Goal: Task Accomplishment & Management: Use online tool/utility

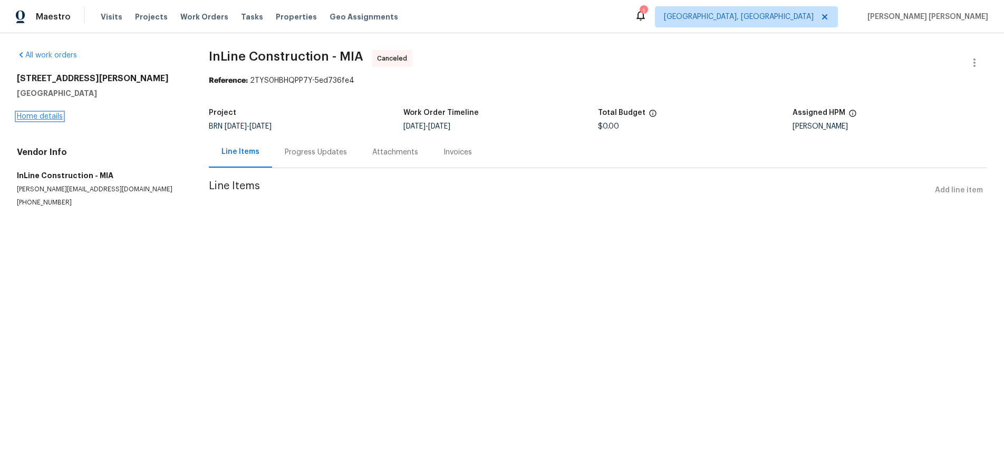
click at [52, 117] on link "Home details" at bounding box center [40, 116] width 46 height 7
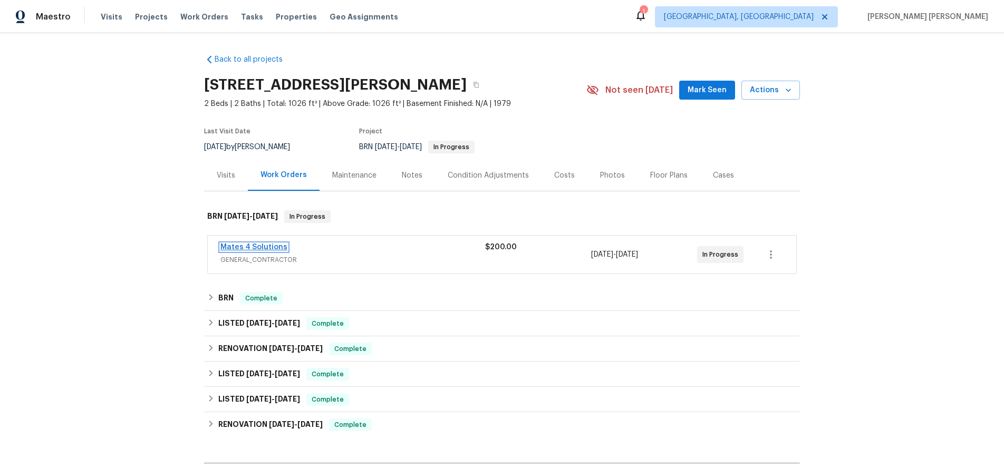
click at [272, 246] on link "Mates 4 Solutions" at bounding box center [253, 247] width 67 height 7
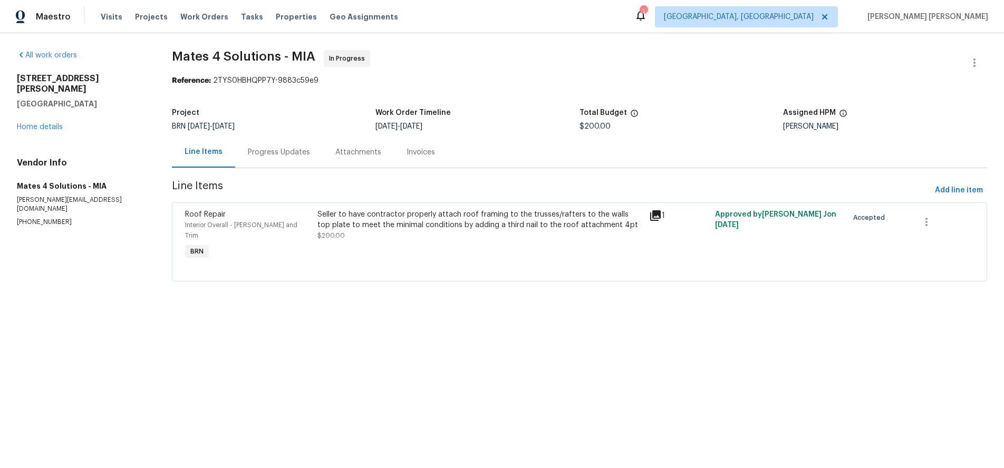
click at [654, 213] on icon at bounding box center [655, 215] width 11 height 11
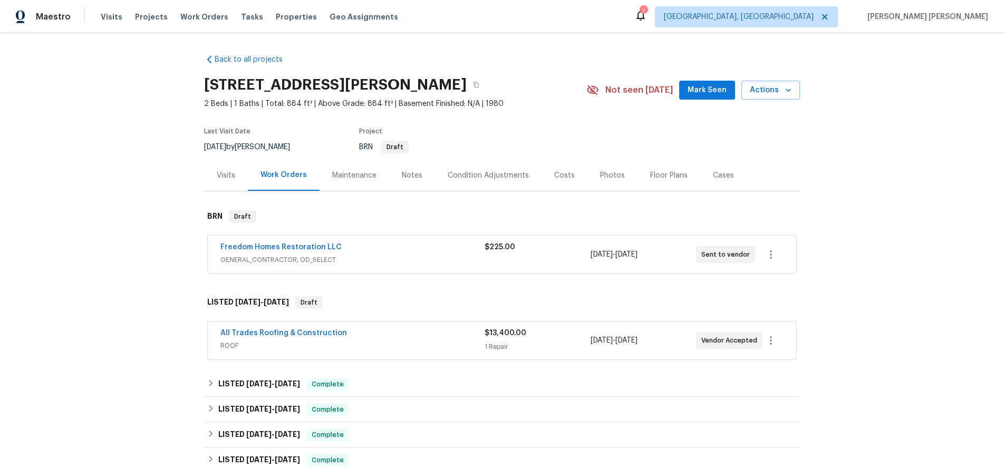
click at [431, 251] on div "Freedom Homes Restoration LLC" at bounding box center [352, 248] width 264 height 13
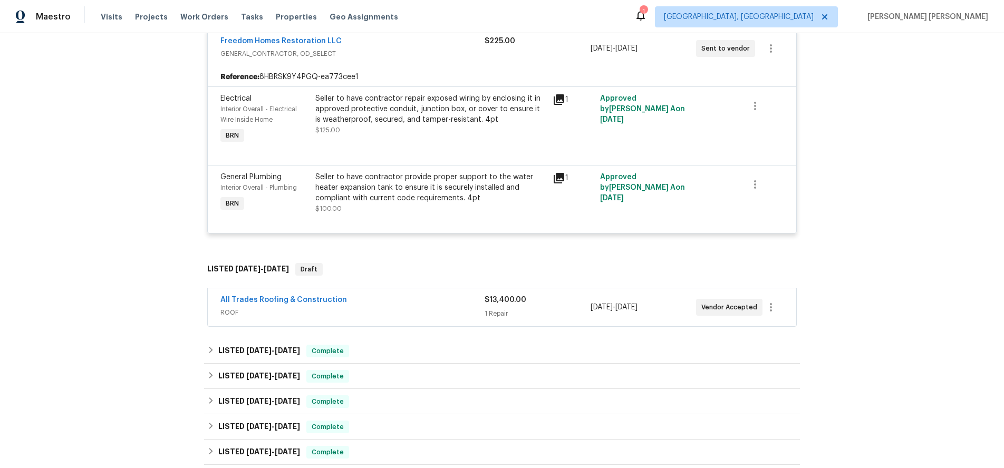
scroll to position [215, 0]
click at [430, 306] on span "ROOF" at bounding box center [352, 311] width 264 height 11
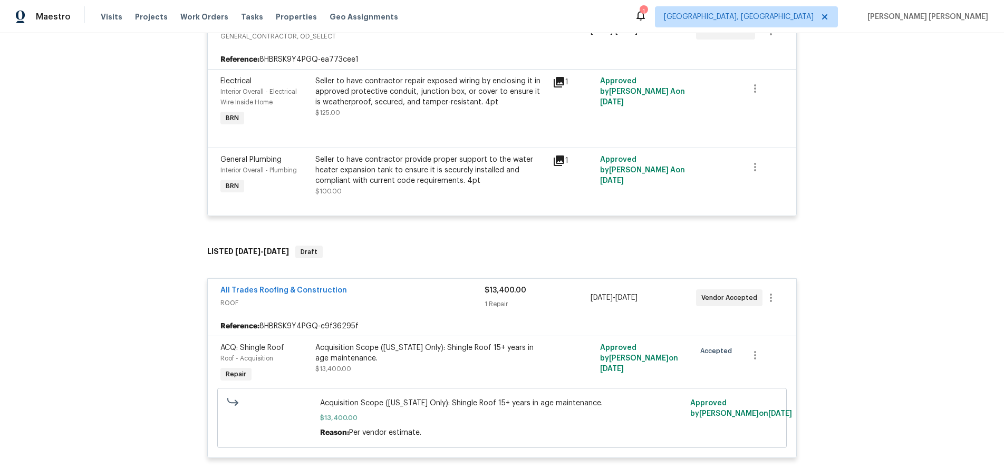
scroll to position [230, 0]
click at [309, 294] on link "All Trades Roofing & Construction" at bounding box center [283, 291] width 127 height 7
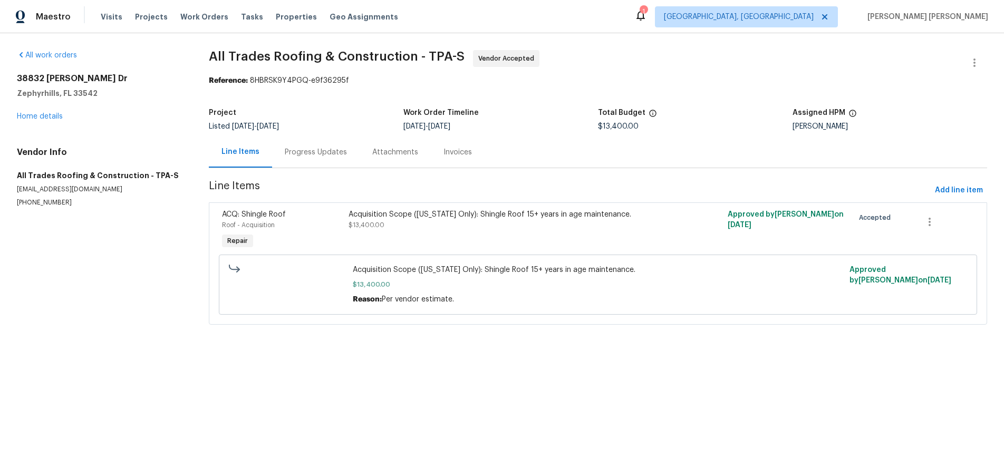
click at [325, 156] on div "Progress Updates" at bounding box center [316, 152] width 62 height 11
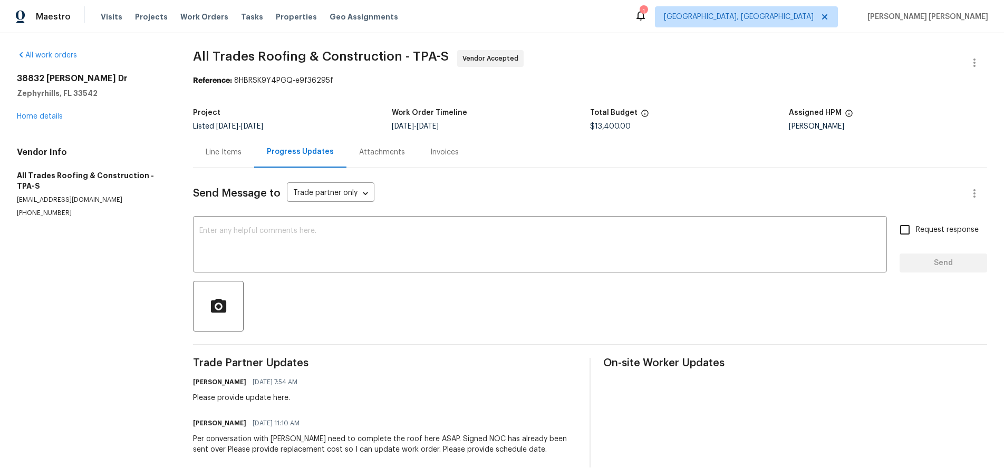
scroll to position [17, 0]
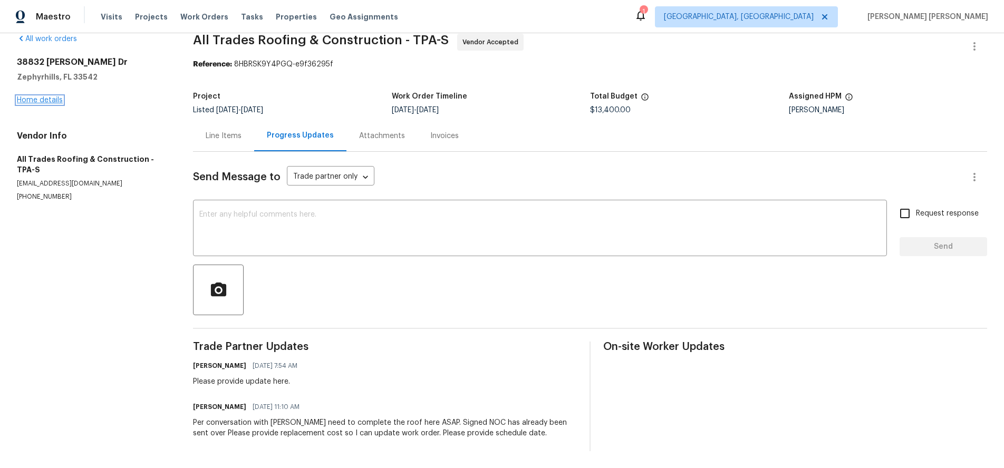
click at [33, 101] on link "Home details" at bounding box center [40, 99] width 46 height 7
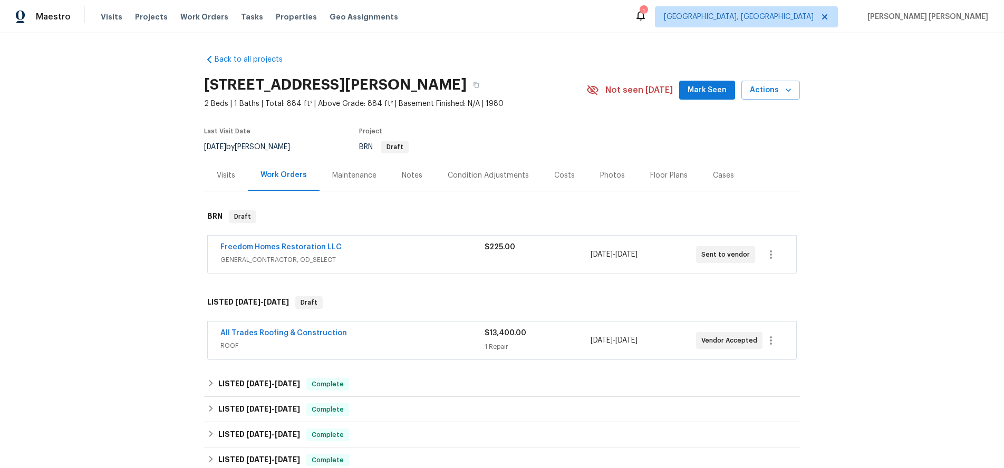
click at [487, 265] on div "$225.00" at bounding box center [536, 254] width 105 height 25
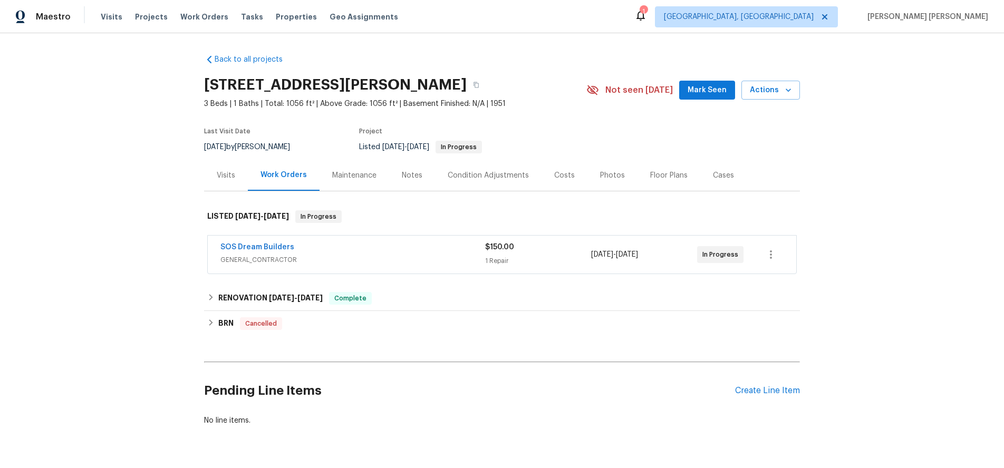
click at [361, 255] on span "GENERAL_CONTRACTOR" at bounding box center [352, 260] width 265 height 11
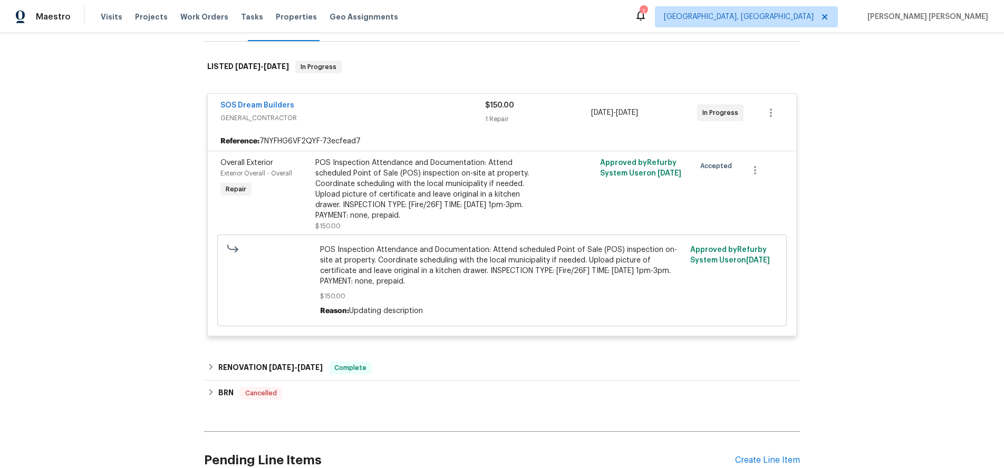
scroll to position [160, 0]
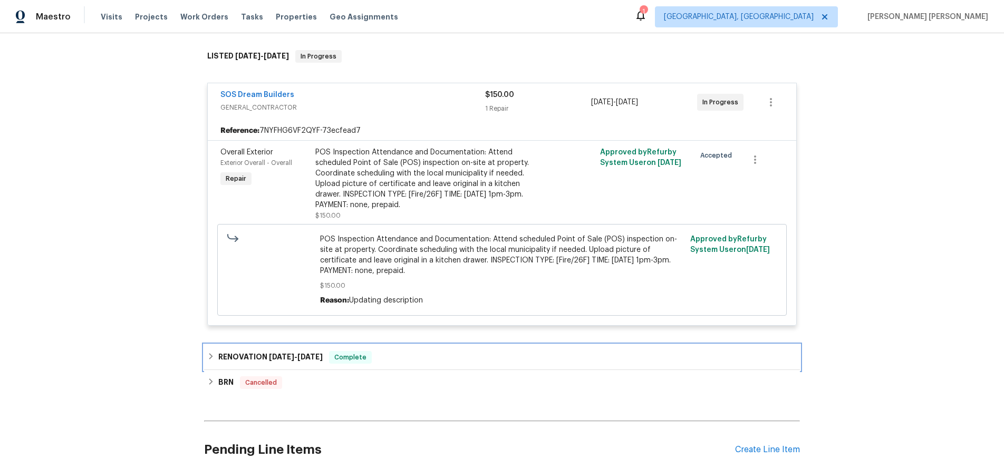
click at [315, 358] on span "6/23/25" at bounding box center [309, 356] width 25 height 7
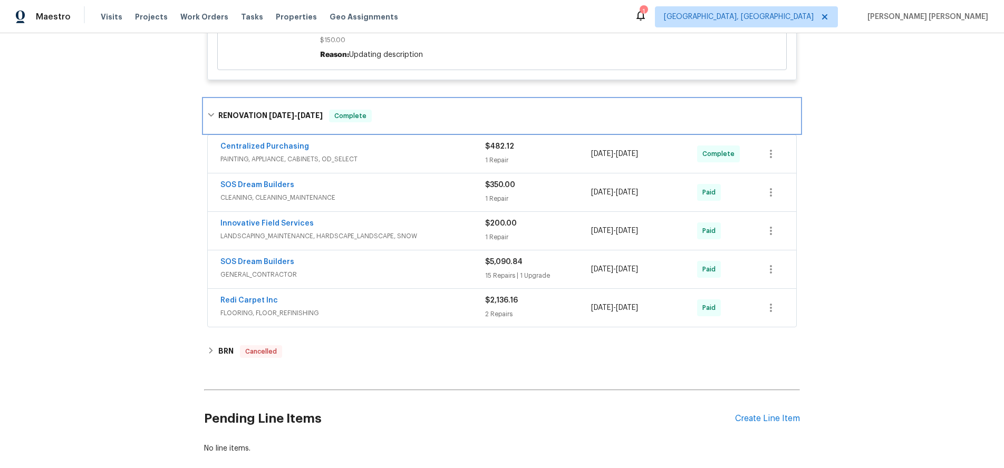
scroll to position [422, 0]
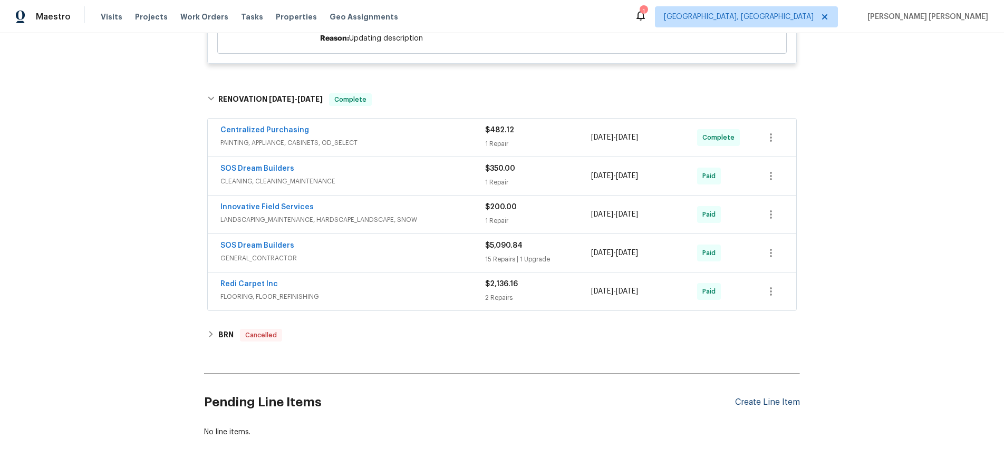
click at [789, 402] on div "Create Line Item" at bounding box center [767, 402] width 65 height 10
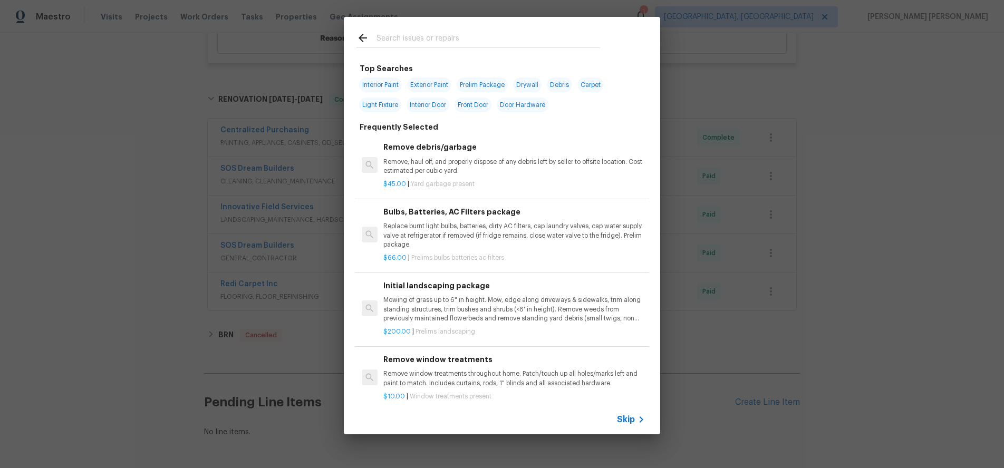
click at [435, 37] on input "text" at bounding box center [488, 40] width 224 height 16
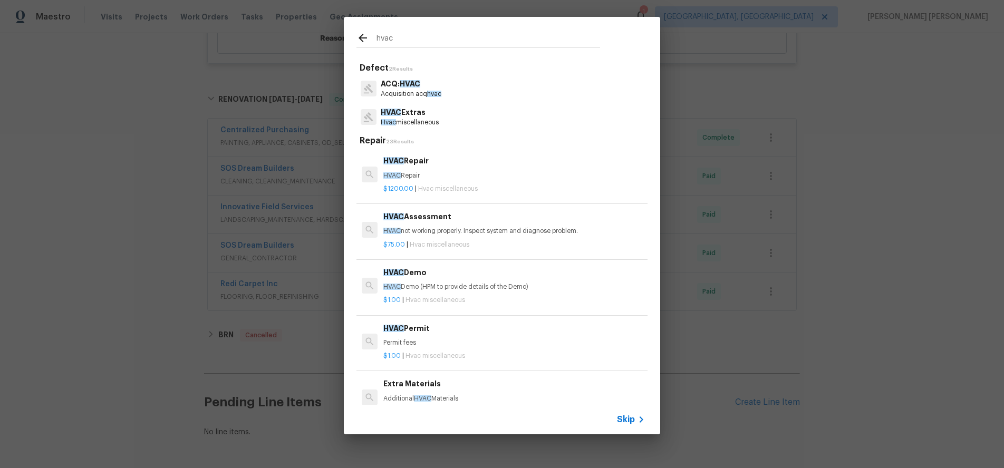
type input "hvac"
click at [457, 218] on h6 "HVAC Assessment" at bounding box center [513, 217] width 261 height 12
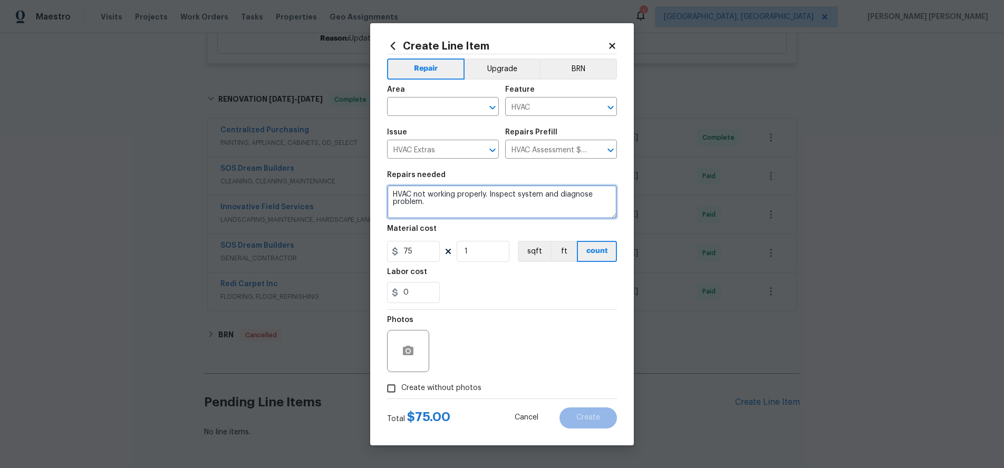
click at [424, 205] on textarea "HVAC not working properly. Inspect system and diagnose problem." at bounding box center [502, 202] width 230 height 34
click at [431, 202] on textarea "HVAC not working properly. Inspect system and diagnose problem." at bounding box center [502, 202] width 230 height 34
drag, startPoint x: 430, startPoint y: 202, endPoint x: 389, endPoint y: 193, distance: 42.2
click at [389, 193] on textarea "HVAC not working properly. Inspect system and diagnose problem." at bounding box center [502, 202] width 230 height 34
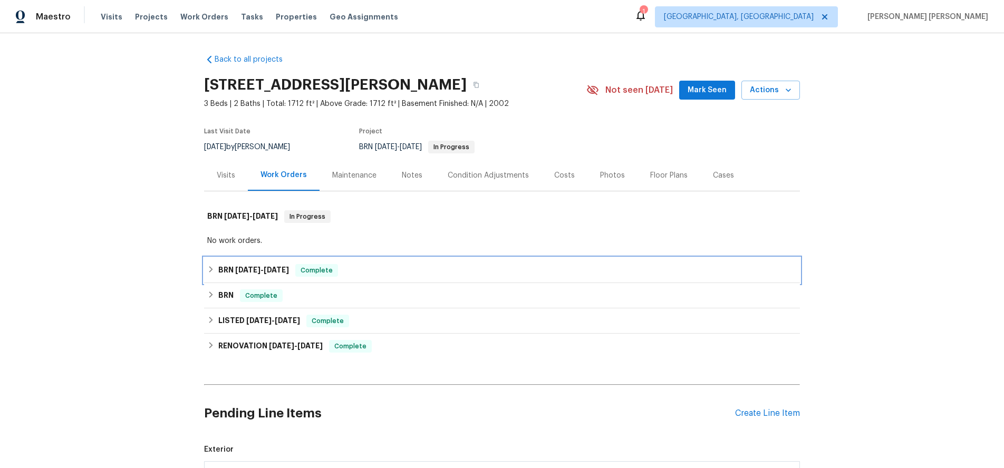
click at [207, 270] on icon at bounding box center [210, 269] width 7 height 7
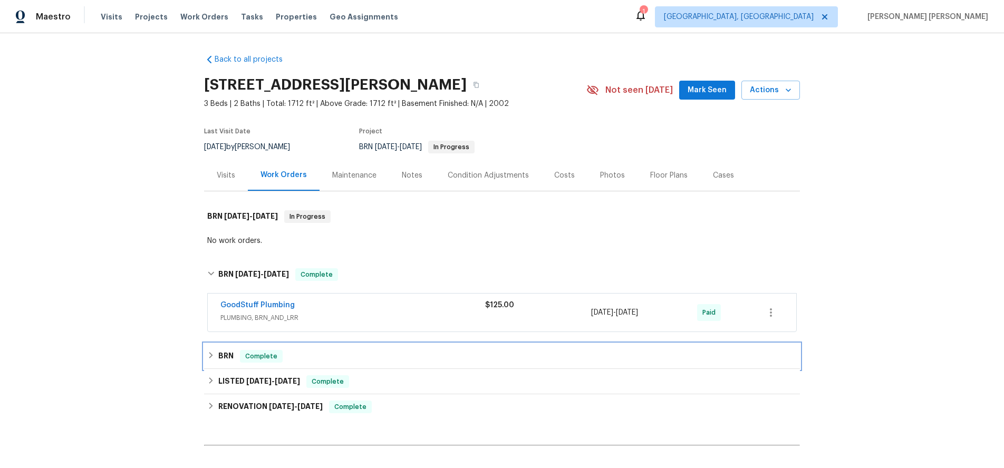
click at [335, 348] on div "BRN Complete" at bounding box center [502, 356] width 596 height 25
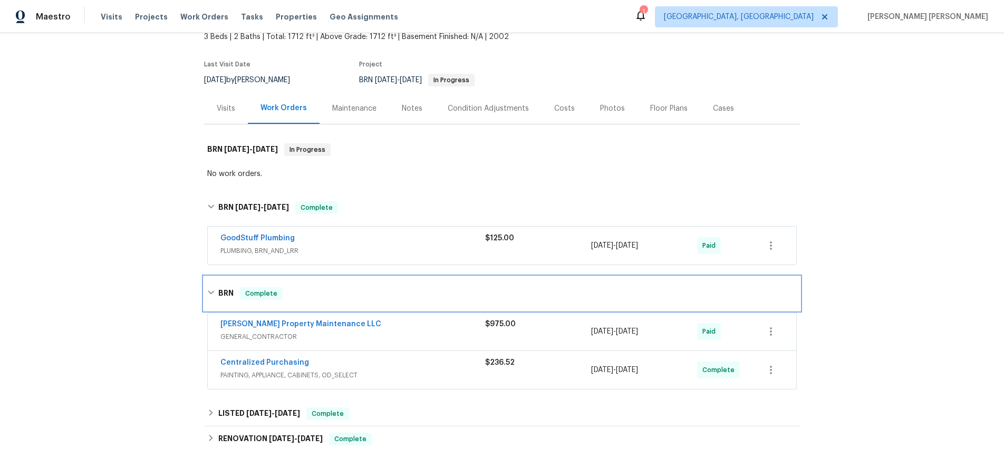
scroll to position [98, 0]
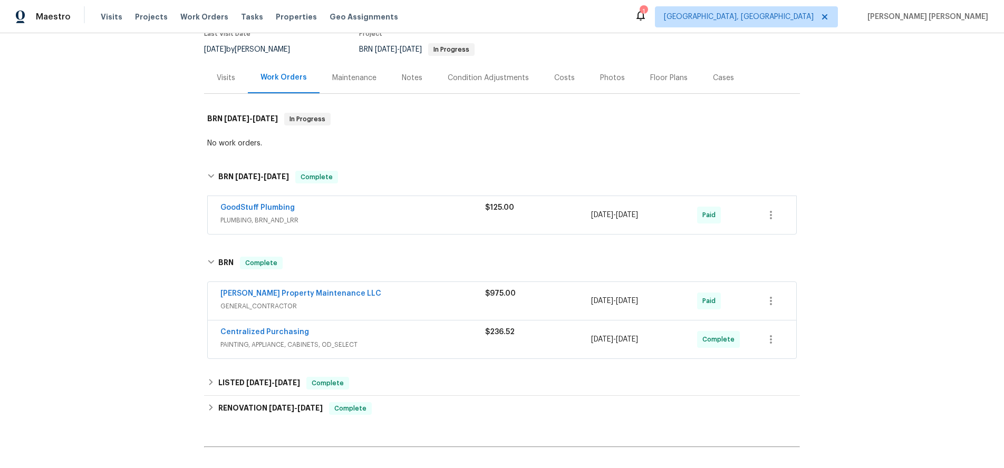
click at [440, 348] on span "PAINTING, APPLIANCE, CABINETS, OD_SELECT" at bounding box center [352, 344] width 265 height 11
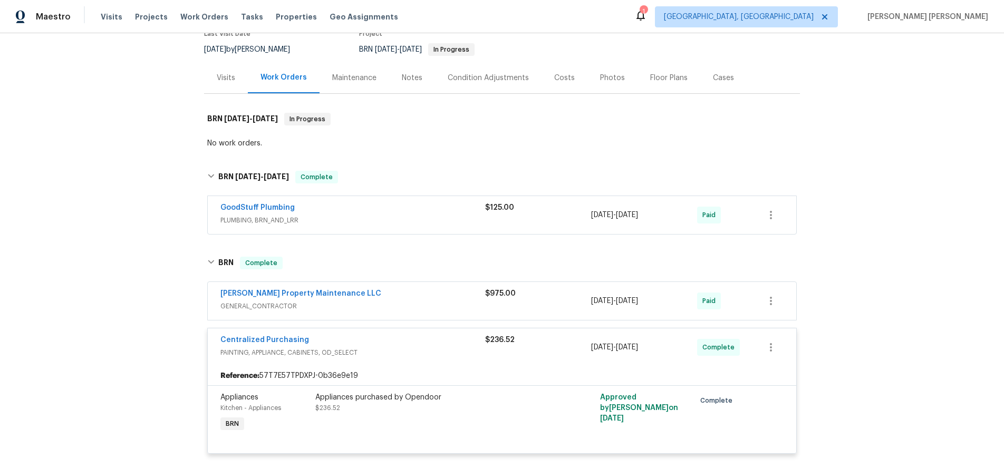
click at [438, 304] on span "GENERAL_CONTRACTOR" at bounding box center [352, 306] width 265 height 11
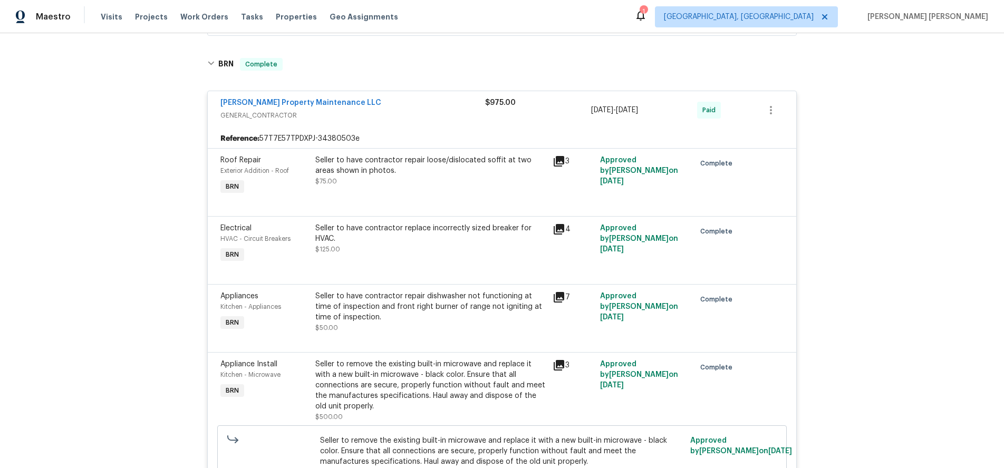
scroll to position [295, 0]
click at [564, 160] on icon at bounding box center [559, 162] width 11 height 11
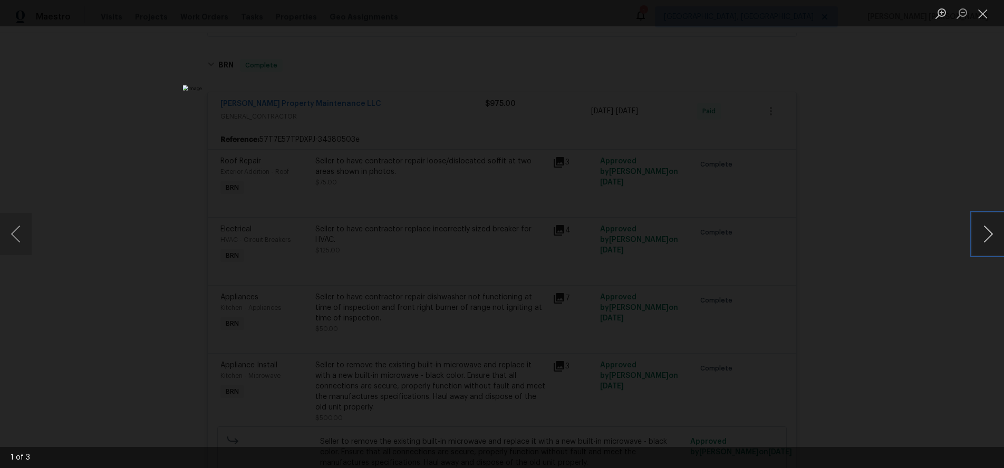
click at [989, 248] on button "Next image" at bounding box center [988, 234] width 32 height 42
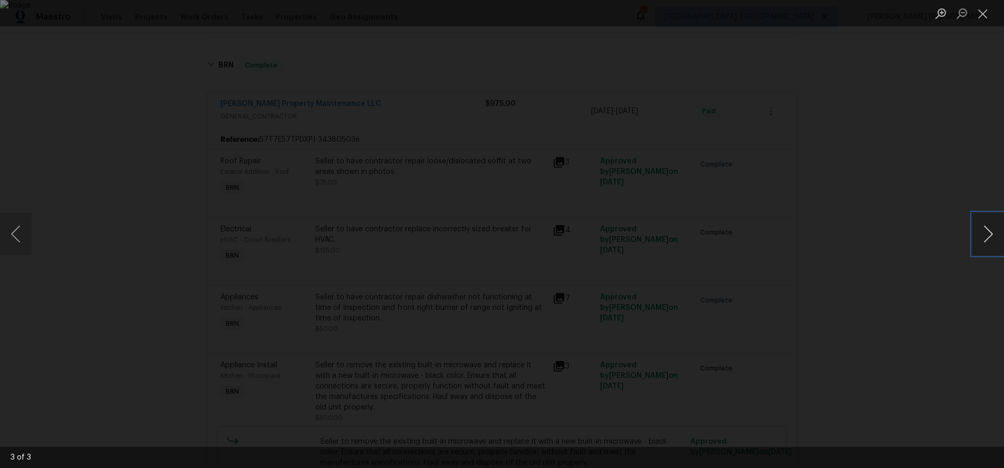
click at [989, 248] on button "Next image" at bounding box center [988, 234] width 32 height 42
click at [967, 354] on div "Lightbox" at bounding box center [502, 234] width 1004 height 468
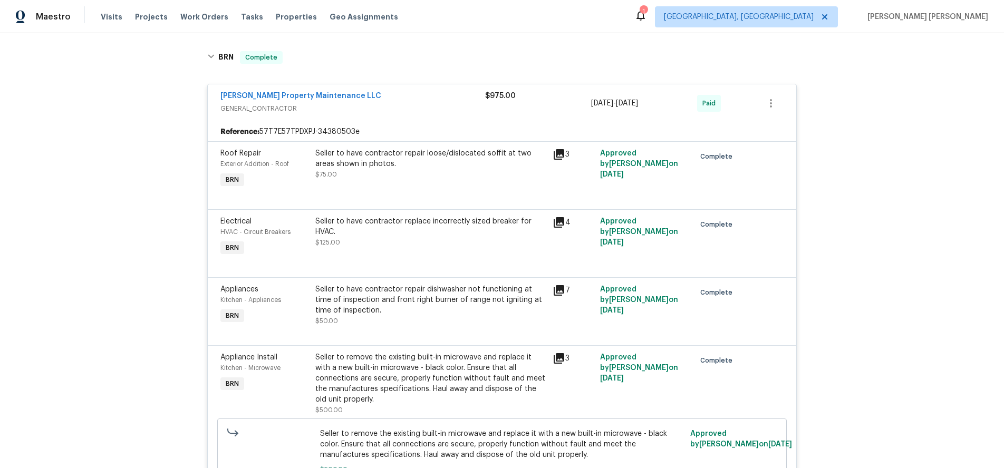
scroll to position [266, 0]
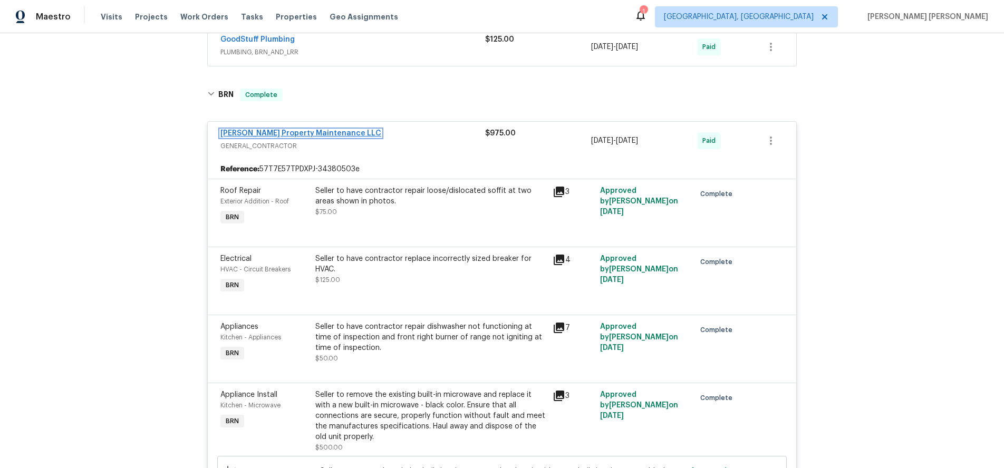
click at [292, 130] on link "[PERSON_NAME] Property Maintenance LLC" at bounding box center [300, 133] width 161 height 7
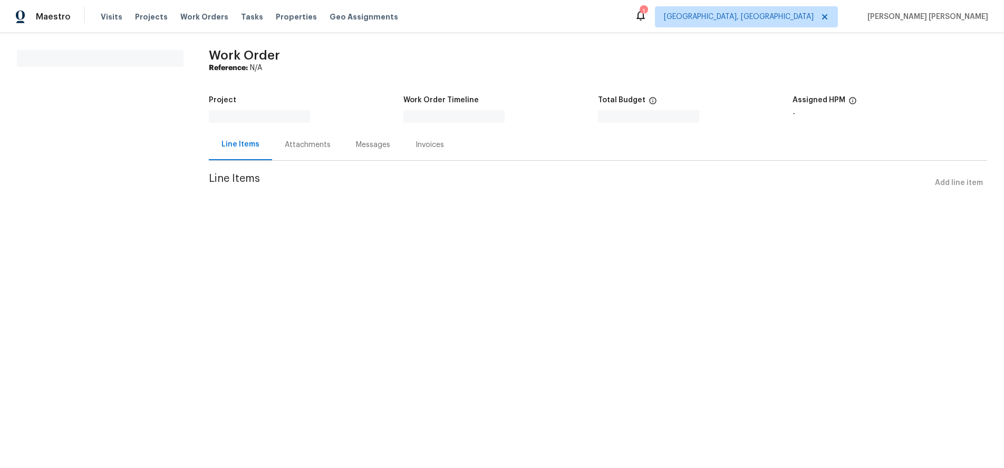
click at [368, 148] on div "Messages" at bounding box center [373, 145] width 34 height 11
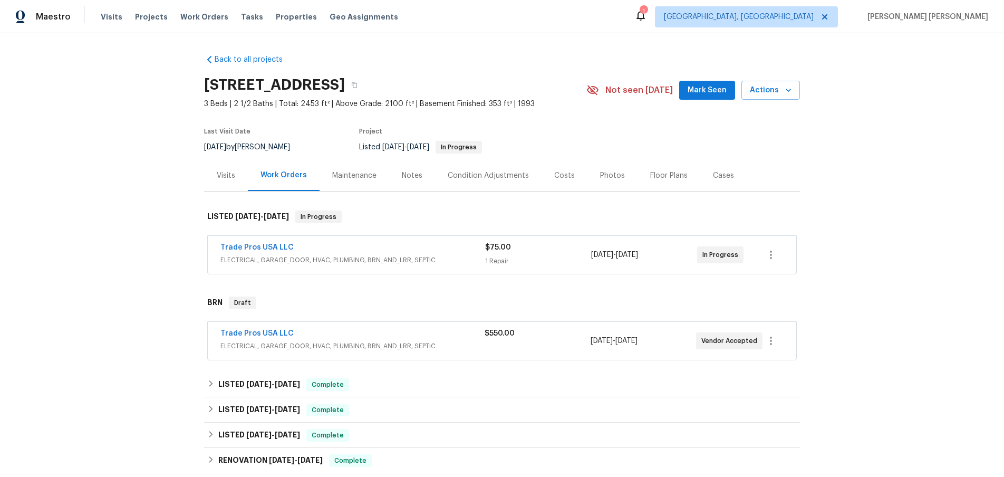
click at [375, 254] on div "Trade Pros USA LLC" at bounding box center [352, 248] width 265 height 13
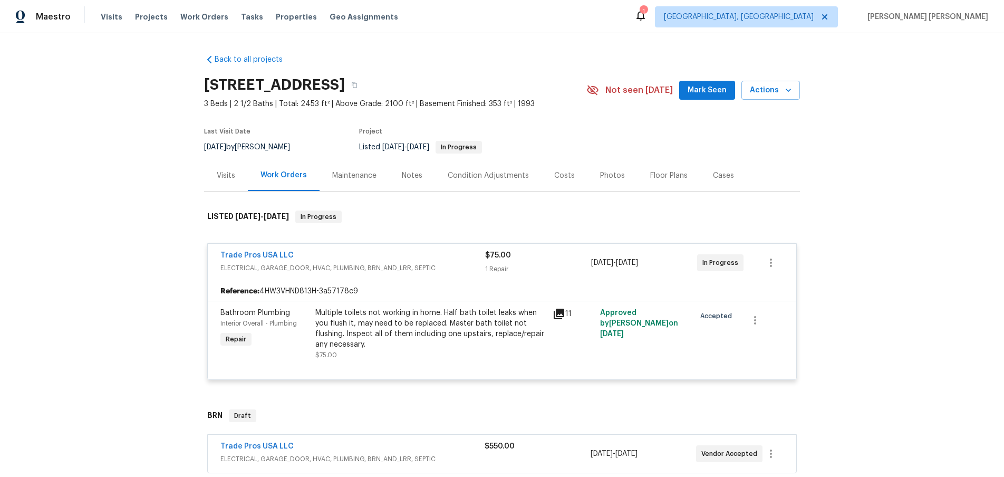
click at [560, 313] on icon at bounding box center [559, 313] width 11 height 11
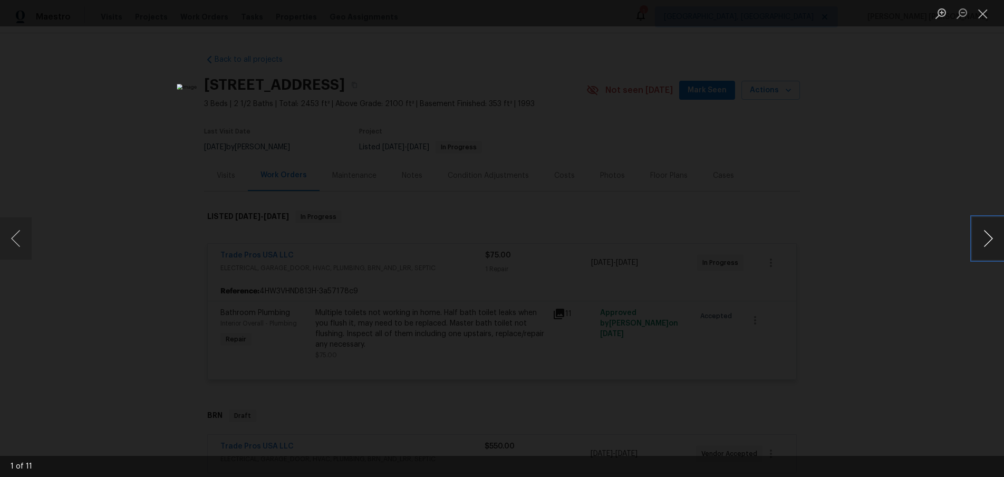
click at [989, 251] on button "Next image" at bounding box center [988, 238] width 32 height 42
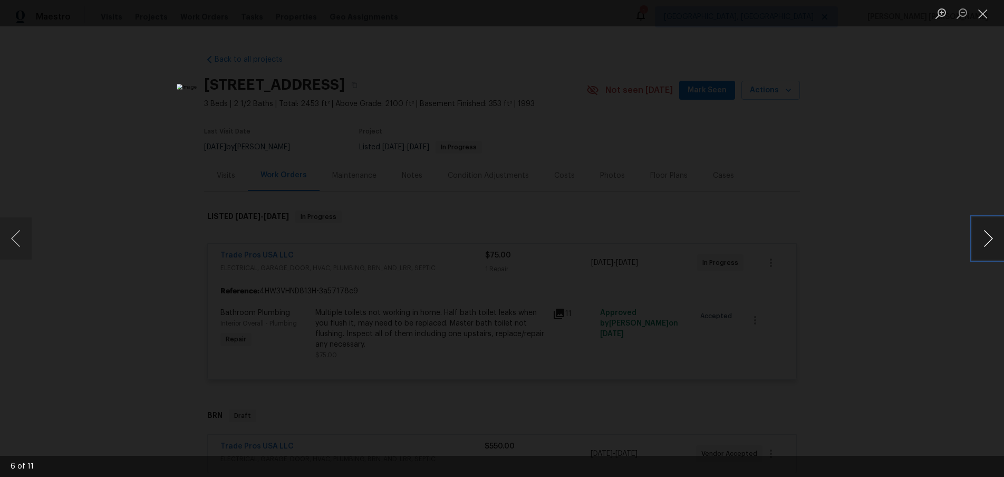
click at [989, 251] on button "Next image" at bounding box center [988, 238] width 32 height 42
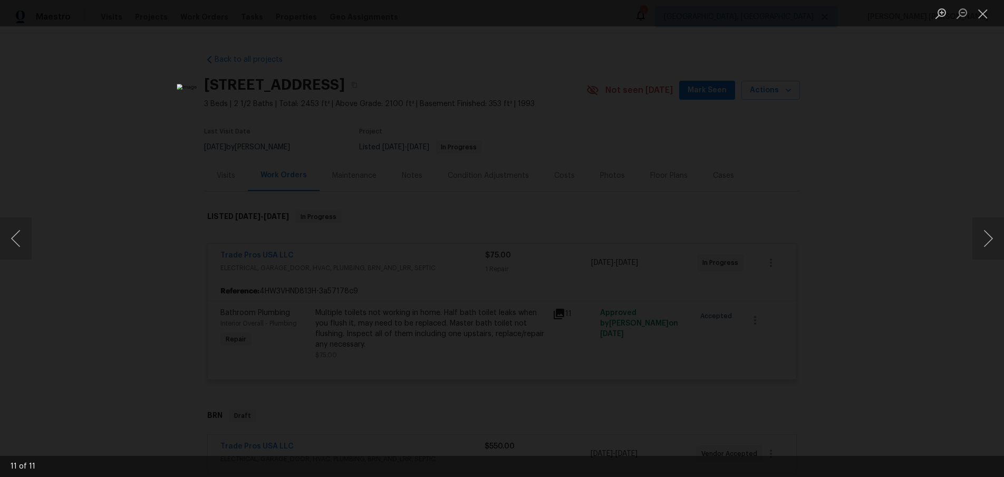
click at [913, 357] on div "Lightbox" at bounding box center [502, 238] width 1004 height 477
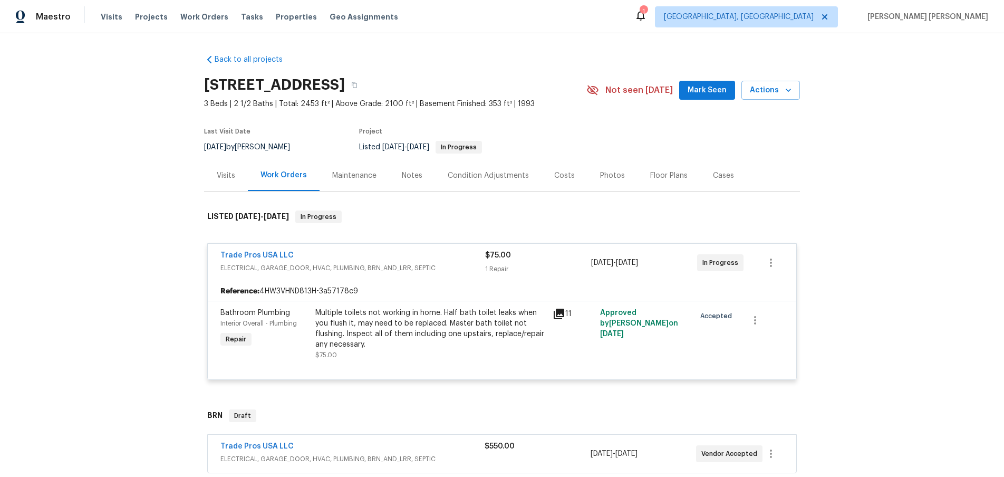
click at [913, 357] on div "Lightbox" at bounding box center [502, 238] width 1004 height 477
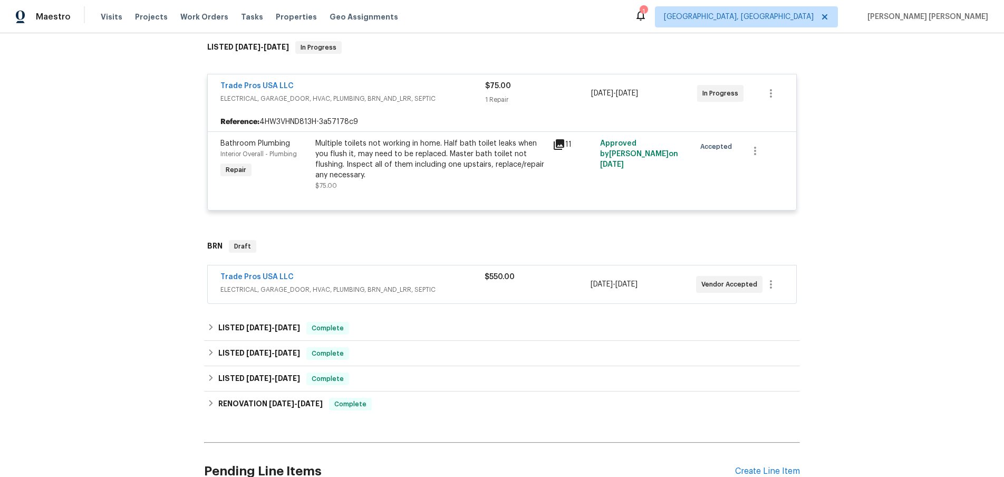
scroll to position [178, 0]
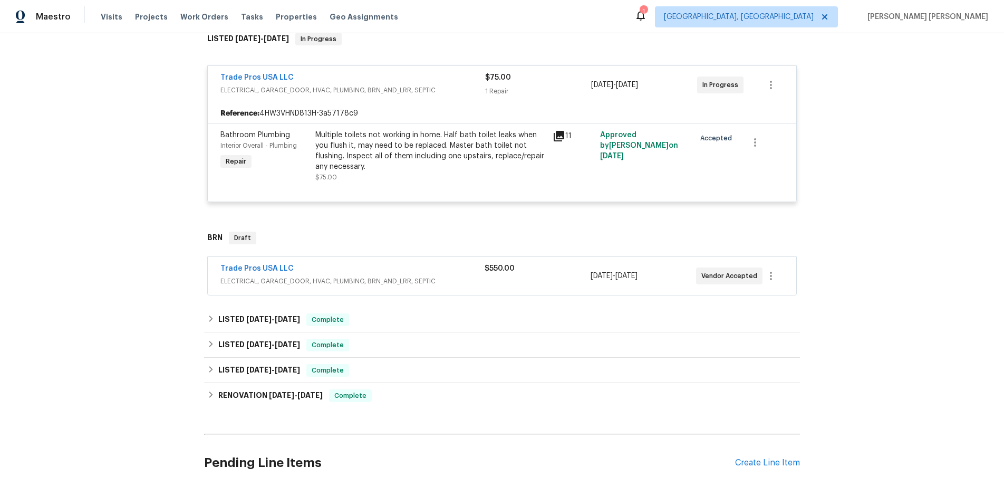
click at [445, 270] on div "Trade Pros USA LLC" at bounding box center [352, 269] width 264 height 13
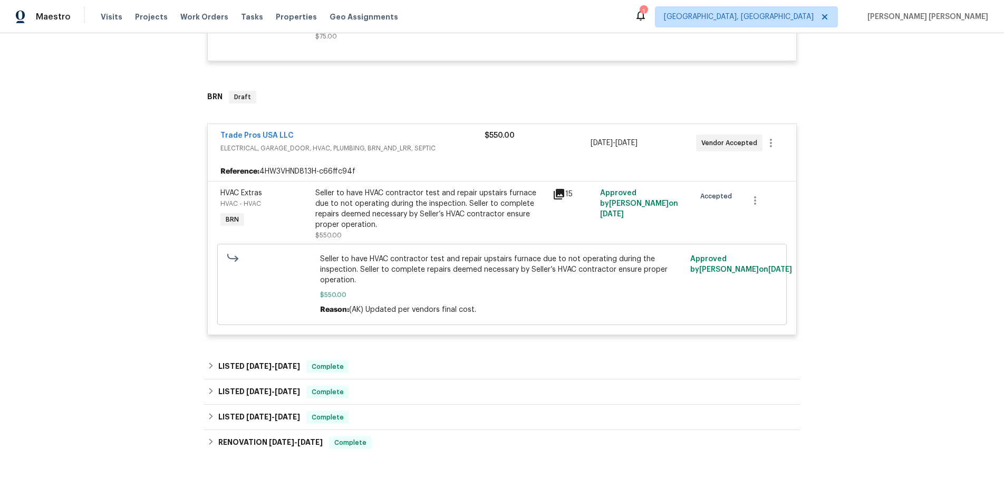
scroll to position [459, 0]
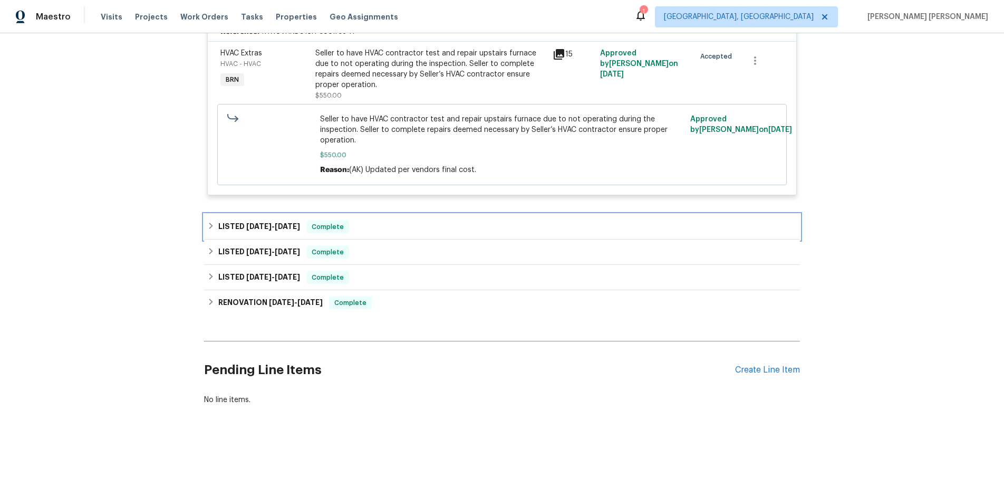
click at [276, 230] on h6 "LISTED 8/27/25 - 9/3/25" at bounding box center [259, 226] width 82 height 13
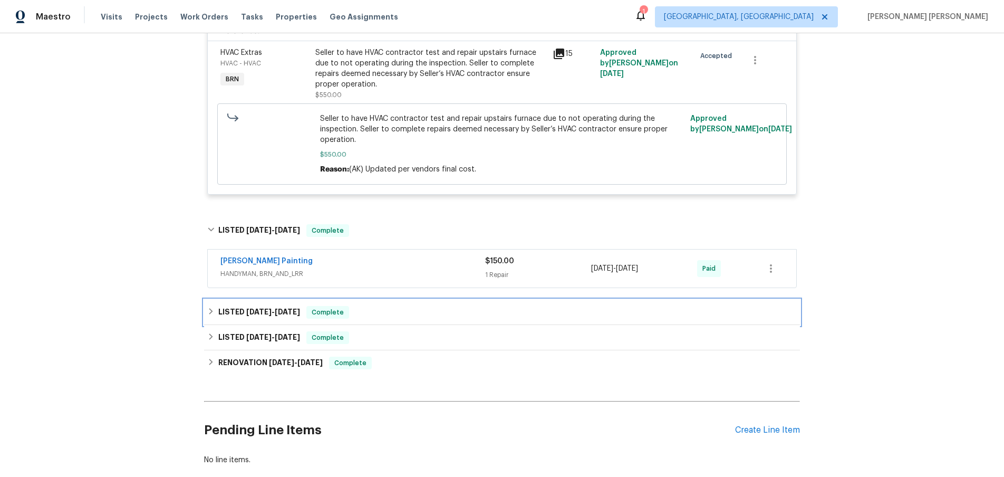
click at [289, 314] on span "8/19/25" at bounding box center [287, 311] width 25 height 7
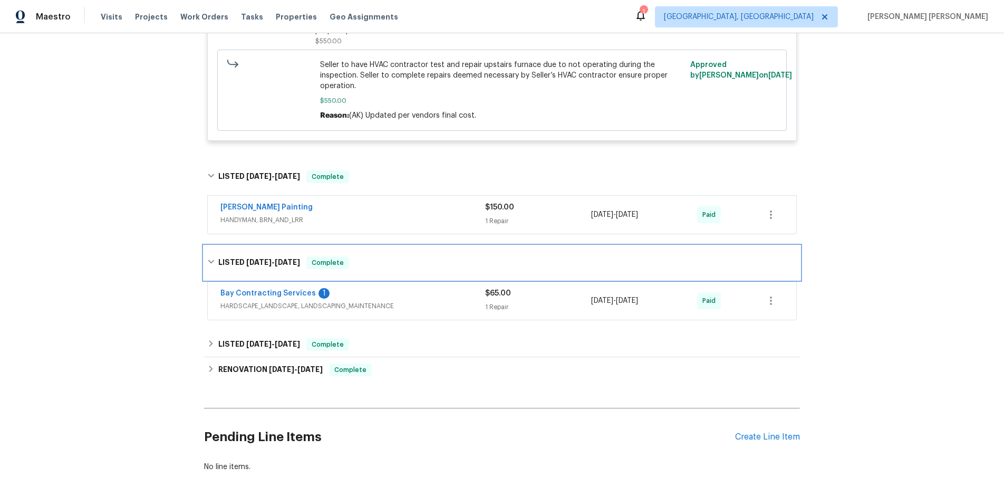
scroll to position [577, 0]
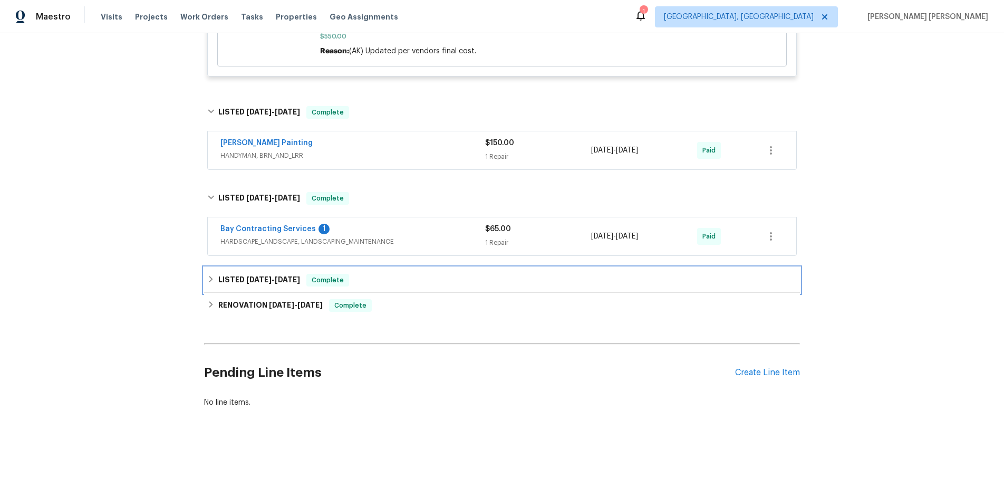
drag, startPoint x: 390, startPoint y: 284, endPoint x: 455, endPoint y: 300, distance: 66.7
click at [390, 284] on div "LISTED 6/9/25 - 6/13/25 Complete" at bounding box center [501, 280] width 589 height 13
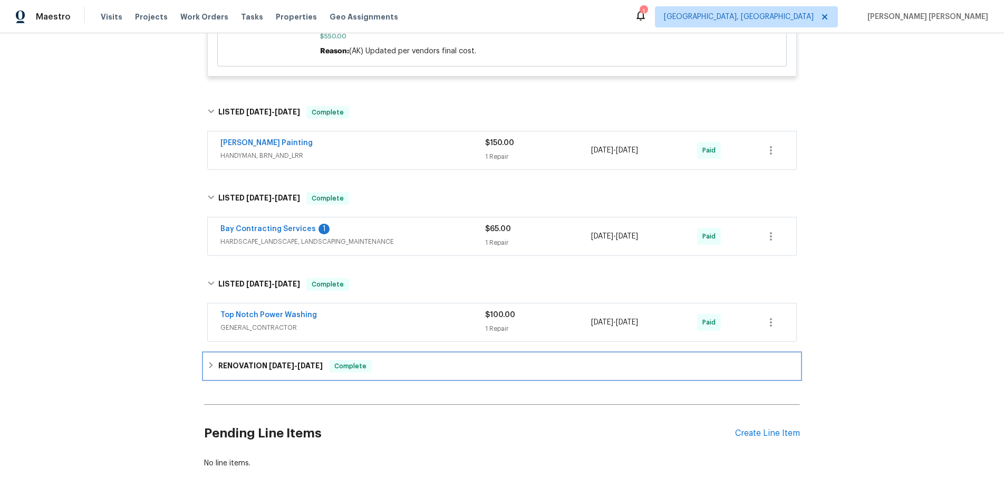
click at [454, 366] on div "RENOVATION 5/2/25 - 5/19/25 Complete" at bounding box center [501, 366] width 589 height 13
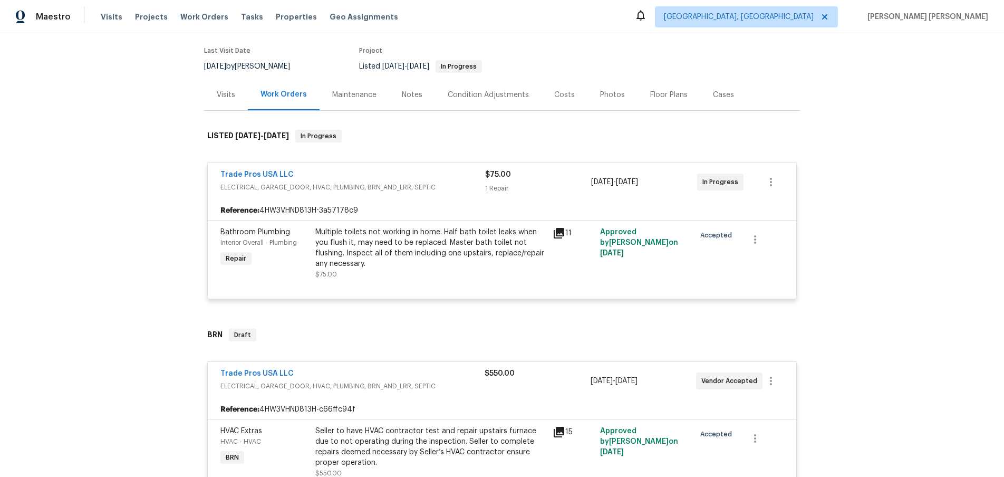
scroll to position [65, 0]
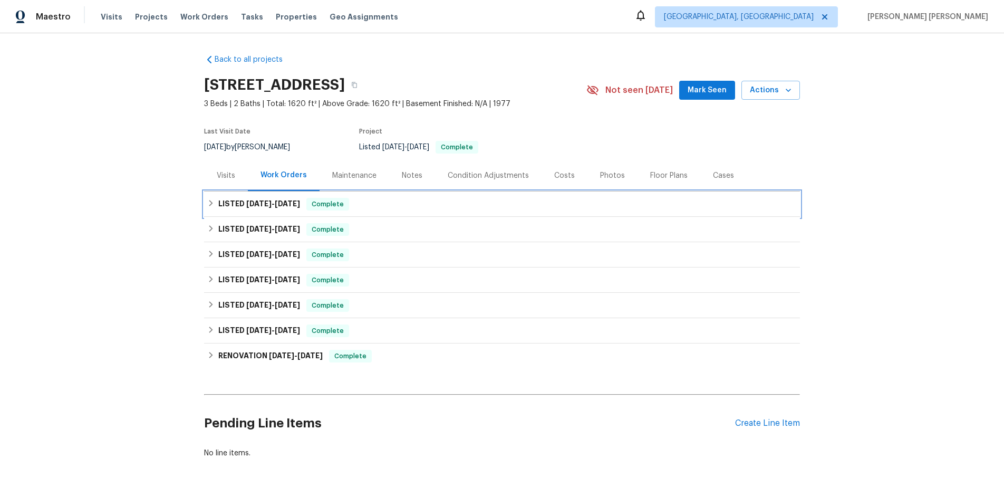
drag, startPoint x: 249, startPoint y: 202, endPoint x: 346, endPoint y: 235, distance: 102.0
click at [249, 202] on span "8/25/25" at bounding box center [258, 203] width 25 height 7
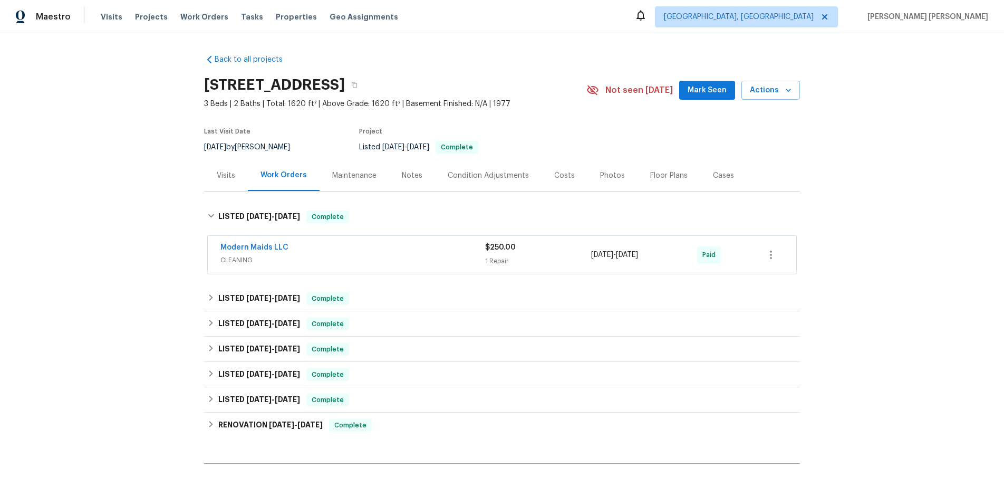
click at [370, 253] on div "Modern Maids LLC" at bounding box center [352, 248] width 265 height 13
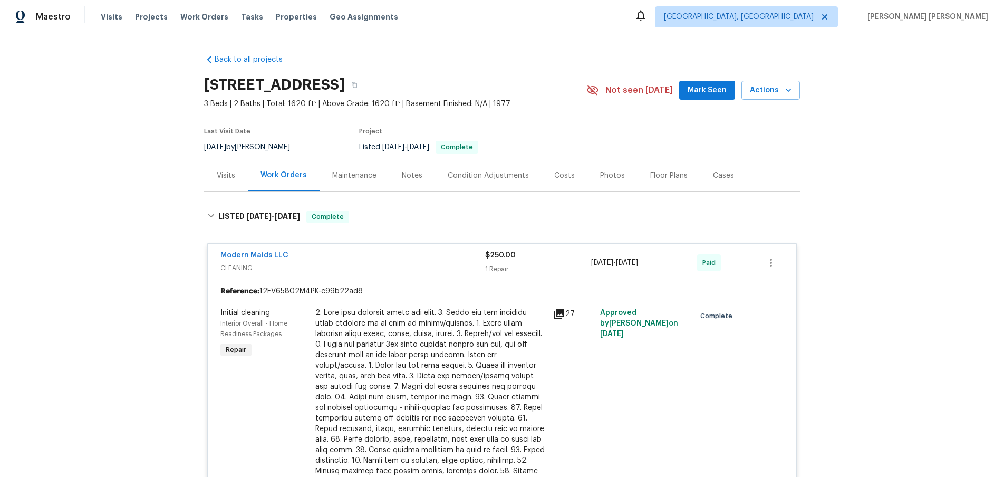
click at [560, 314] on icon at bounding box center [558, 313] width 13 height 13
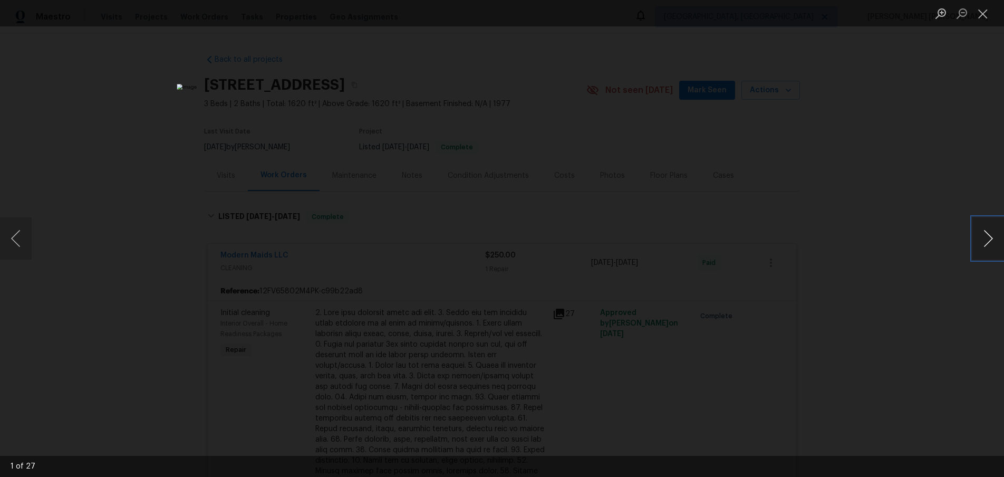
click at [986, 246] on button "Next image" at bounding box center [988, 238] width 32 height 42
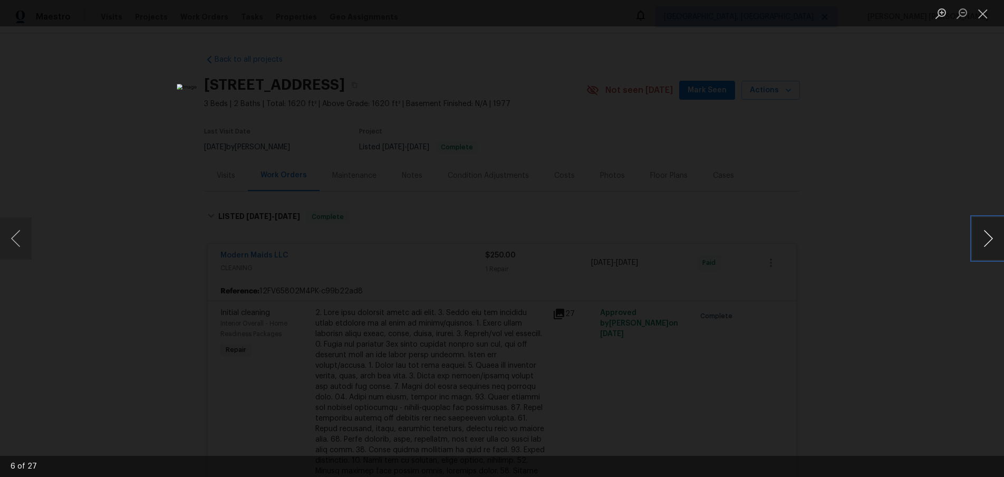
click at [986, 246] on button "Next image" at bounding box center [988, 238] width 32 height 42
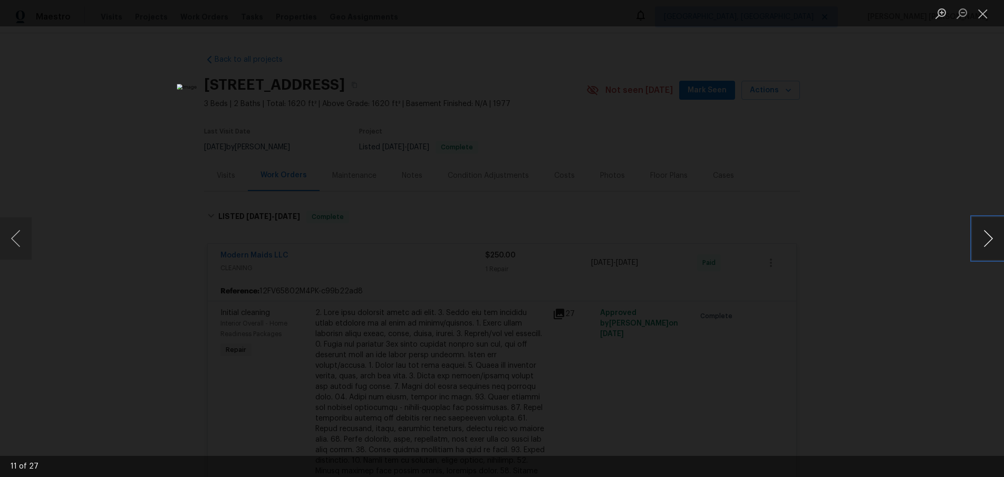
click at [986, 246] on button "Next image" at bounding box center [988, 238] width 32 height 42
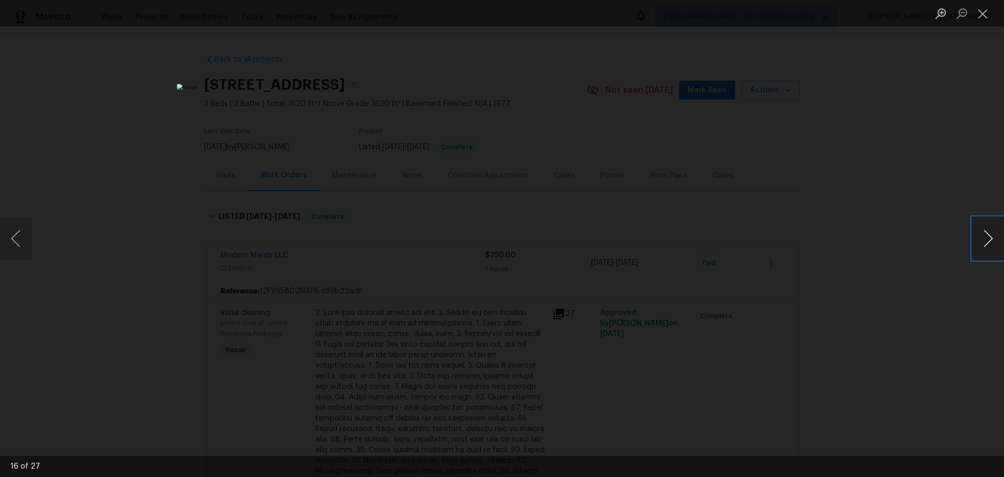
click at [986, 246] on button "Next image" at bounding box center [988, 238] width 32 height 42
drag, startPoint x: 986, startPoint y: 246, endPoint x: 922, endPoint y: 340, distance: 114.2
click at [922, 343] on div "17 of 27" at bounding box center [502, 238] width 1004 height 477
click at [984, 12] on button "Close lightbox" at bounding box center [982, 13] width 21 height 18
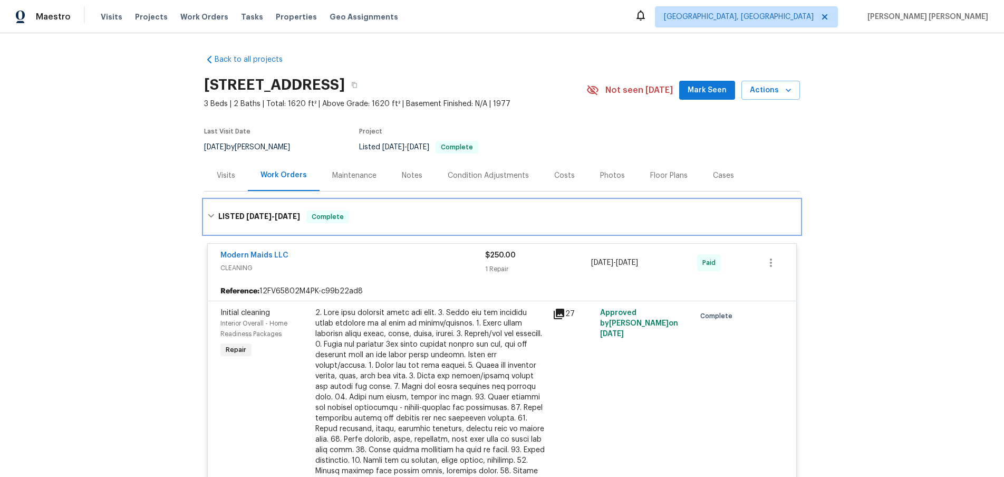
click at [210, 219] on icon at bounding box center [210, 215] width 7 height 7
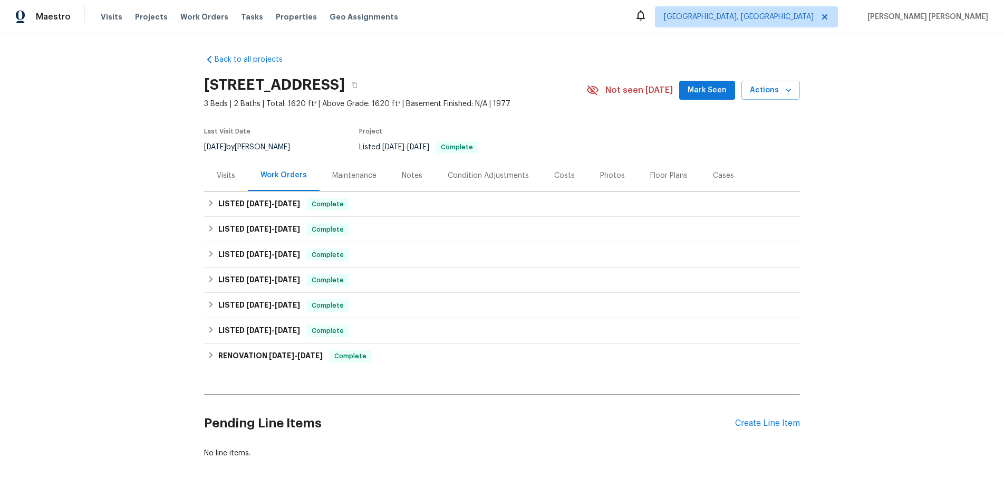
click at [218, 180] on div "Visits" at bounding box center [226, 175] width 44 height 31
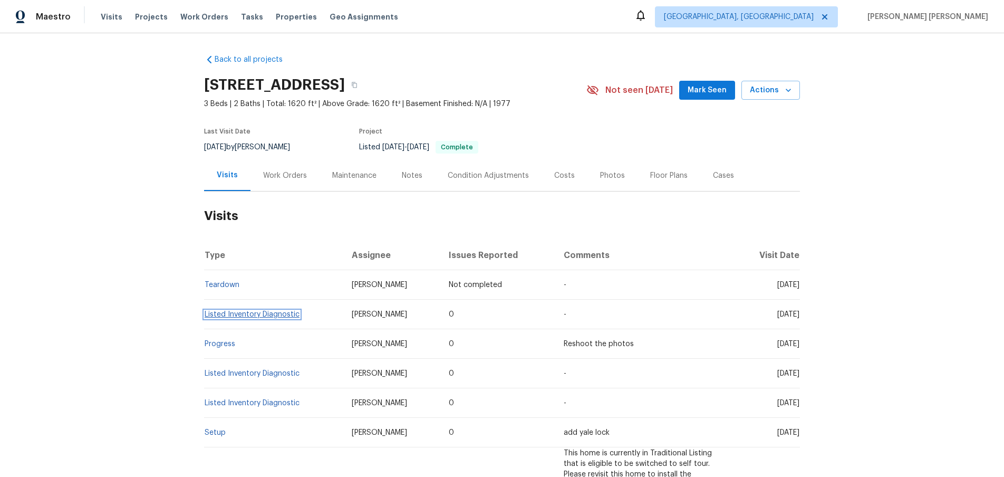
click at [256, 316] on link "Listed Inventory Diagnostic" at bounding box center [252, 313] width 95 height 7
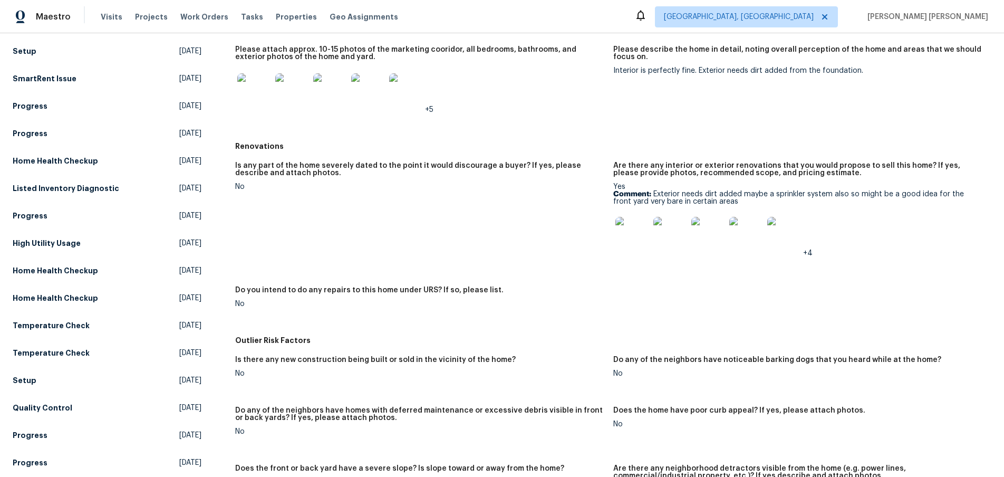
scroll to position [204, 0]
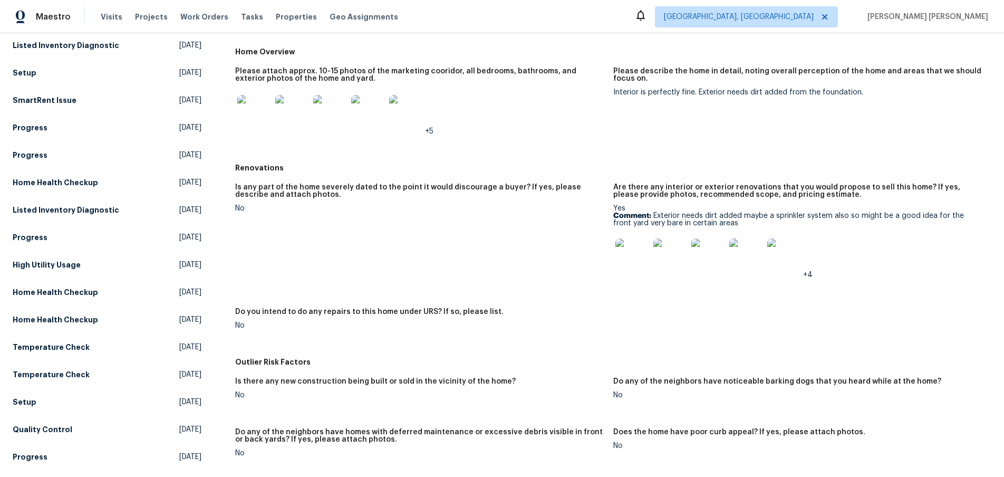
click at [625, 254] on img at bounding box center [632, 255] width 34 height 34
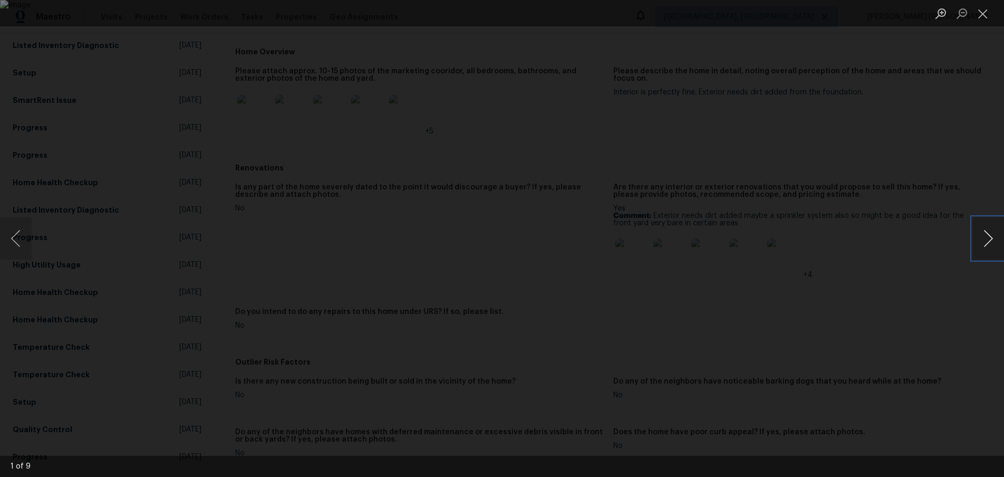
click at [986, 250] on button "Next image" at bounding box center [988, 238] width 32 height 42
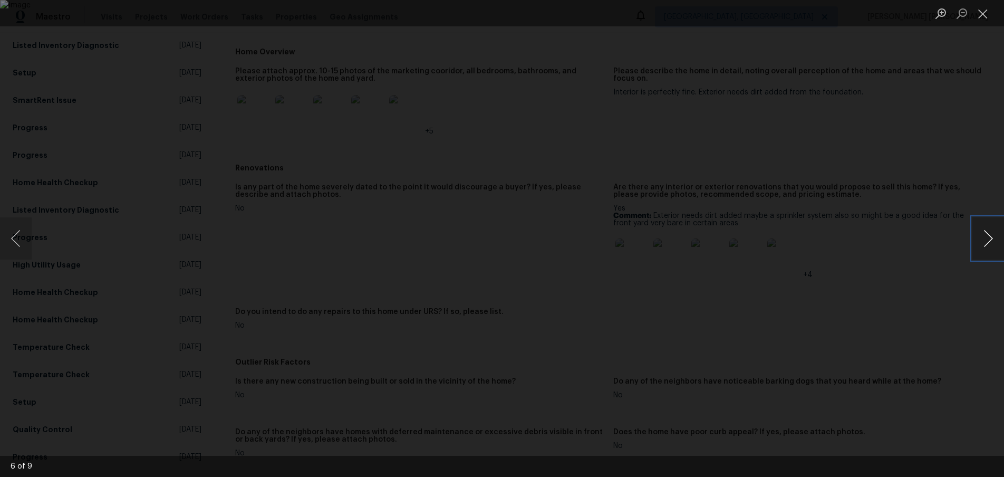
click at [986, 250] on button "Next image" at bounding box center [988, 238] width 32 height 42
click at [875, 295] on div "Lightbox" at bounding box center [502, 238] width 1004 height 477
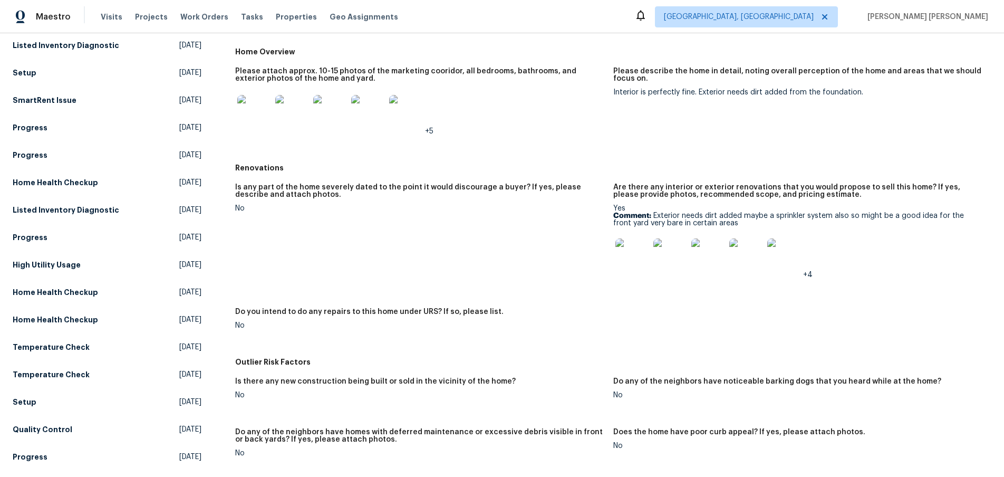
click at [255, 104] on img at bounding box center [254, 112] width 34 height 34
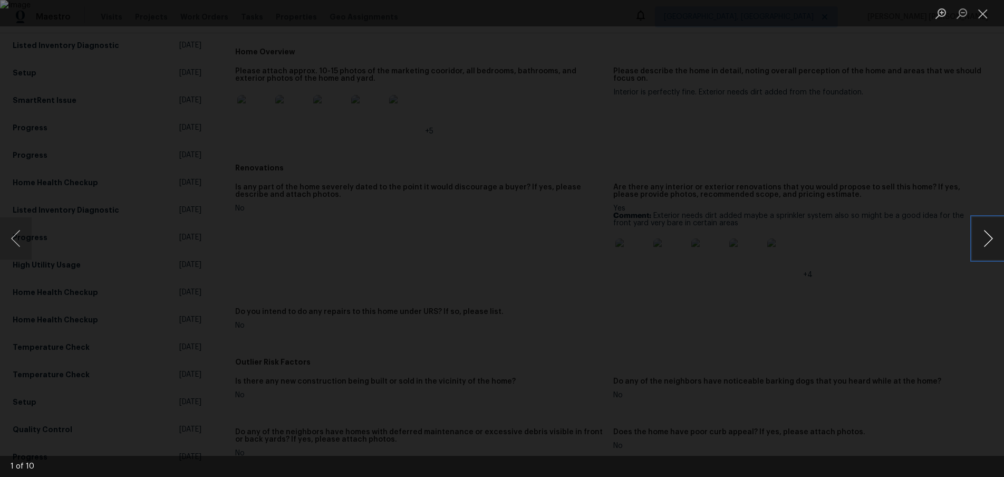
click at [991, 245] on button "Next image" at bounding box center [988, 238] width 32 height 42
click at [984, 243] on button "Next image" at bounding box center [988, 238] width 32 height 42
click at [959, 129] on div "Lightbox" at bounding box center [502, 238] width 1004 height 477
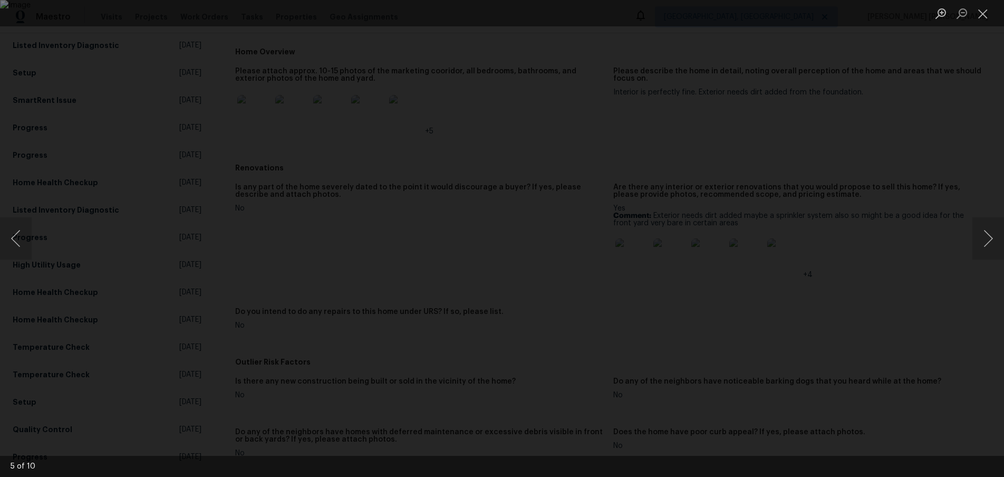
click at [940, 126] on div "Lightbox" at bounding box center [502, 238] width 1004 height 477
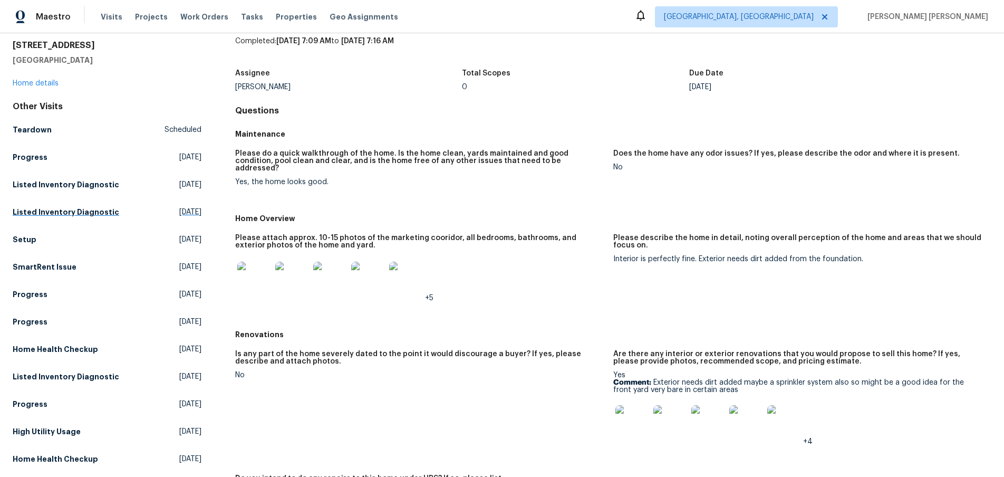
scroll to position [0, 0]
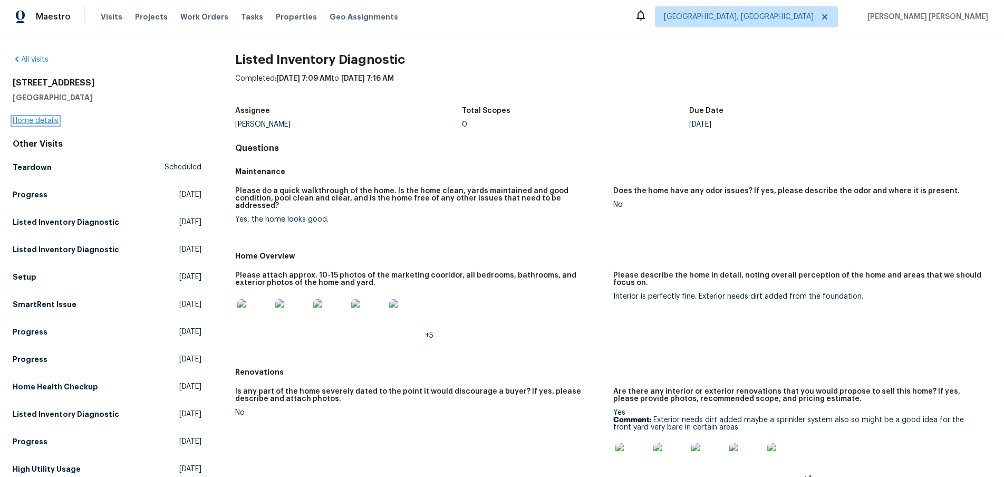
click at [45, 121] on link "Home details" at bounding box center [36, 120] width 46 height 7
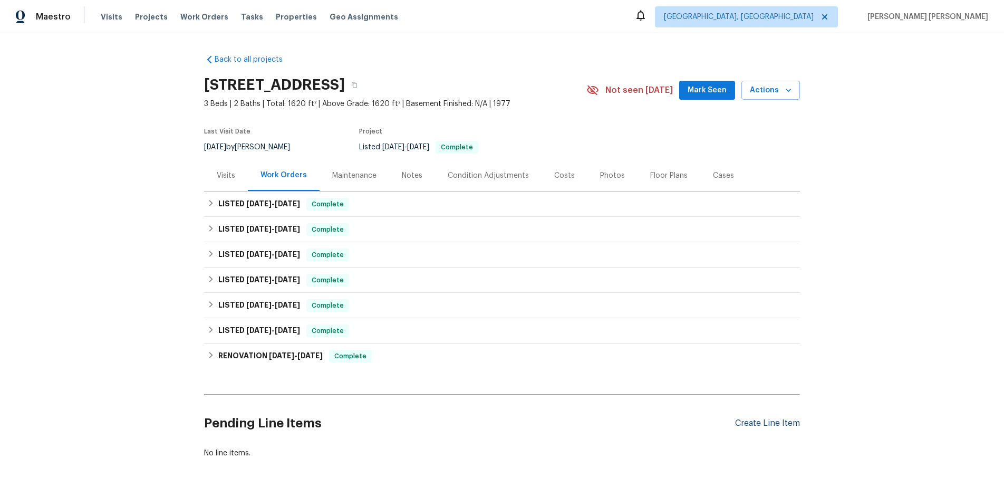
click at [782, 424] on div "Create Line Item" at bounding box center [767, 423] width 65 height 10
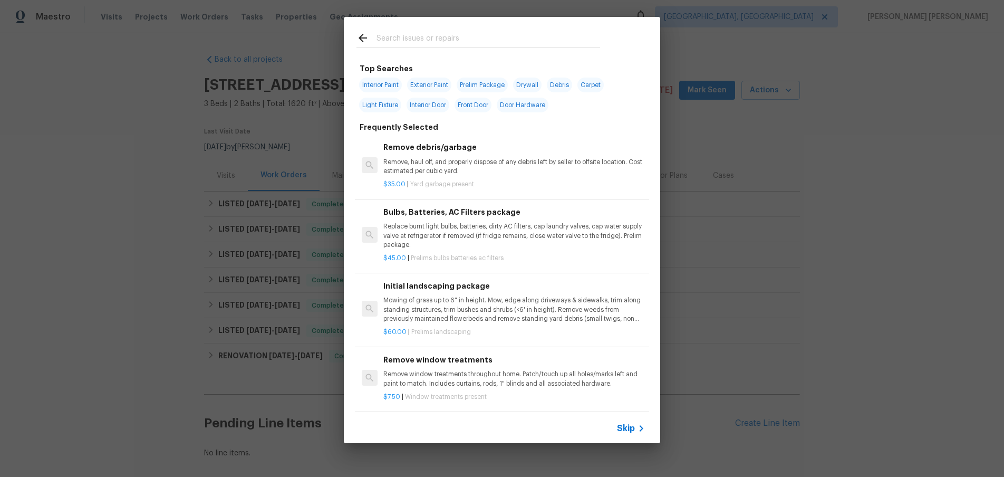
click at [631, 430] on span "Skip" at bounding box center [626, 428] width 18 height 11
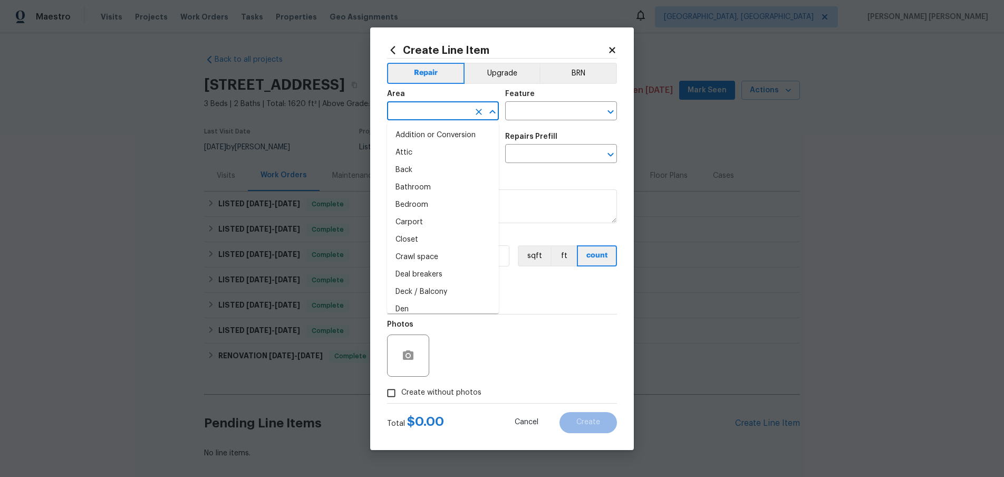
click at [429, 109] on input "text" at bounding box center [428, 112] width 82 height 16
drag, startPoint x: 412, startPoint y: 138, endPoint x: 440, endPoint y: 132, distance: 28.5
click at [428, 134] on li "Kitchen" at bounding box center [443, 135] width 112 height 17
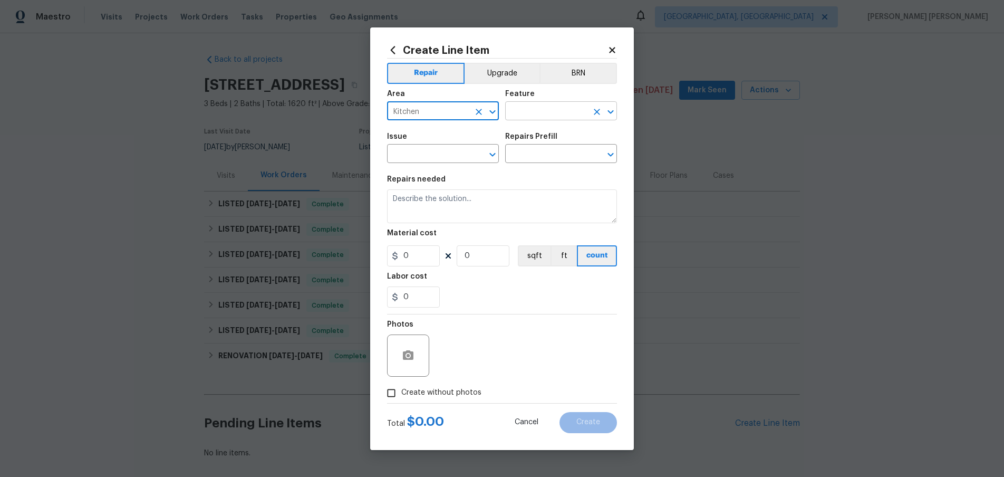
type input "Kitchen"
click at [550, 115] on input "text" at bounding box center [546, 112] width 82 height 16
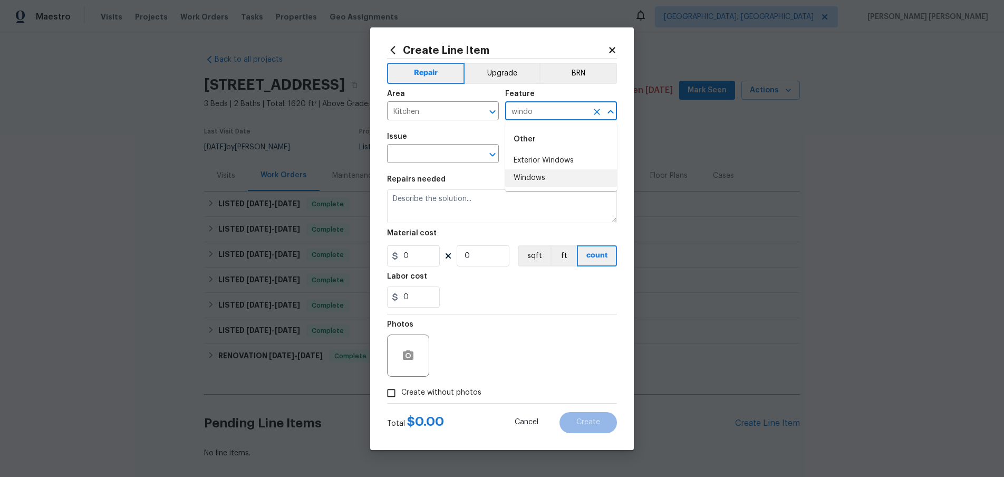
click at [546, 177] on li "Windows" at bounding box center [561, 177] width 112 height 17
type input "Windows"
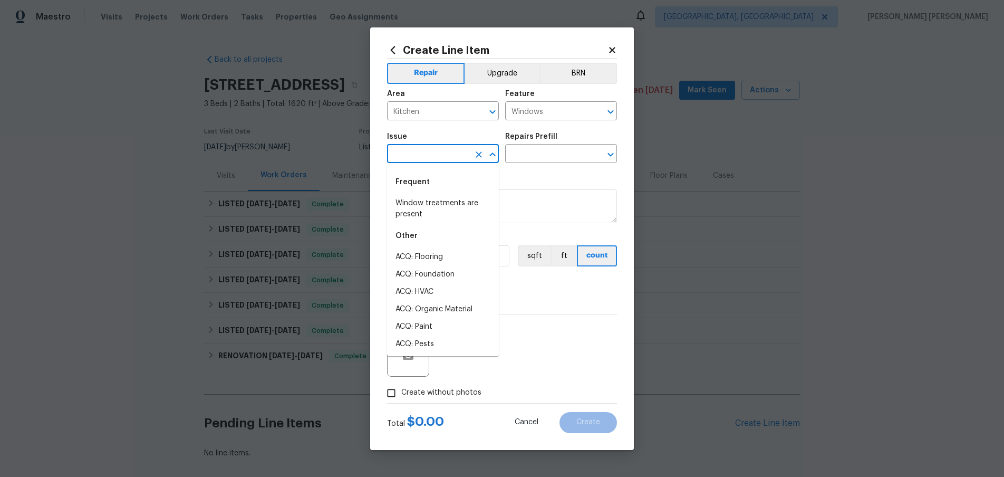
click at [449, 152] on input "text" at bounding box center [428, 155] width 82 height 16
click at [441, 254] on li "Windows & Skylights" at bounding box center [443, 256] width 112 height 17
type input "Windows & Skylights"
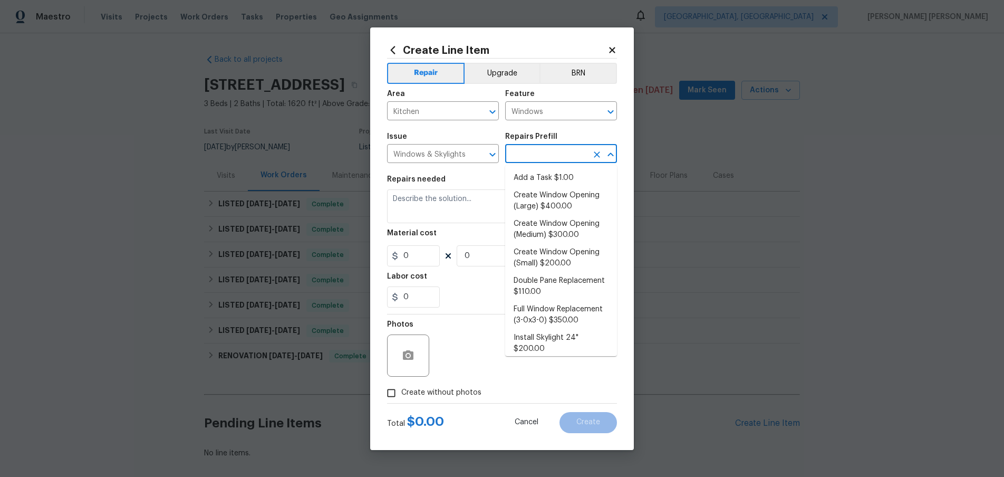
drag, startPoint x: 548, startPoint y: 153, endPoint x: 584, endPoint y: 159, distance: 35.8
click at [563, 150] on input "text" at bounding box center [546, 155] width 82 height 16
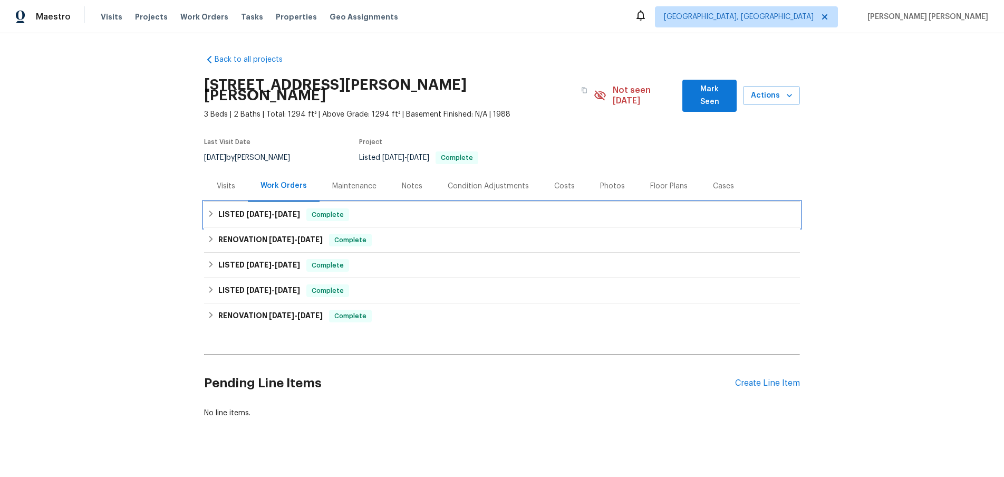
click at [255, 210] on span "[DATE]" at bounding box center [258, 213] width 25 height 7
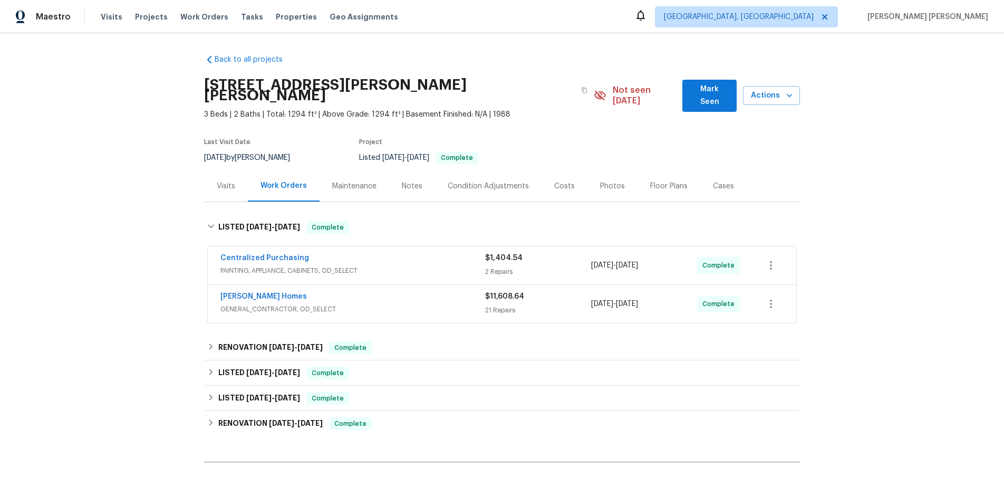
click at [406, 304] on span "GENERAL_CONTRACTOR, OD_SELECT" at bounding box center [352, 309] width 265 height 11
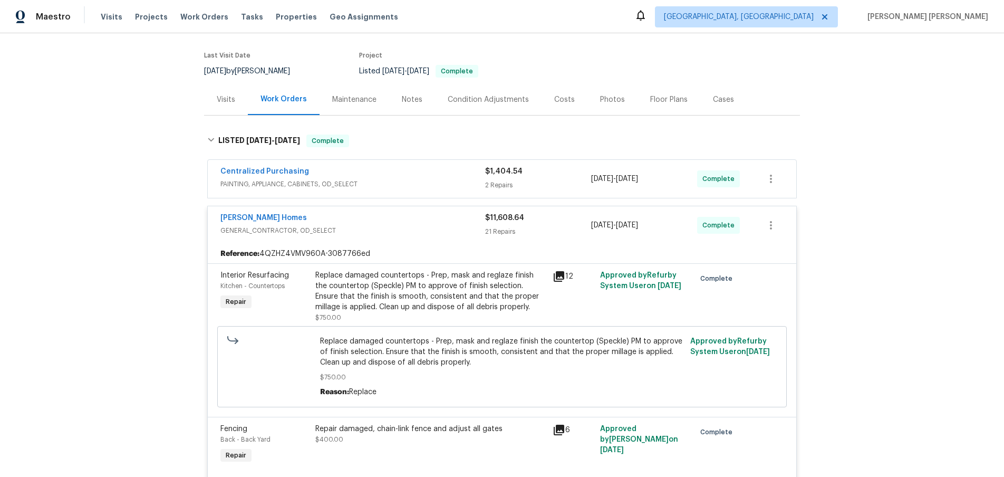
scroll to position [102, 0]
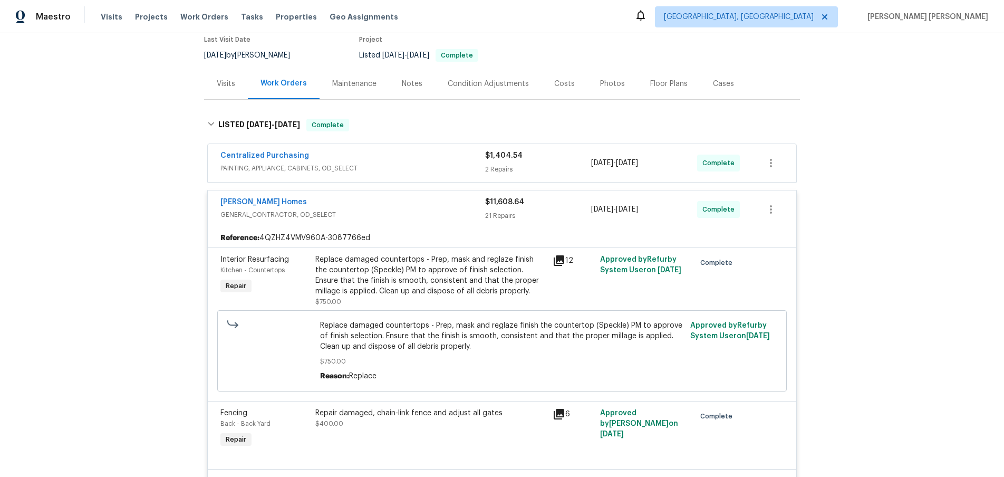
click at [562, 255] on icon at bounding box center [559, 260] width 11 height 11
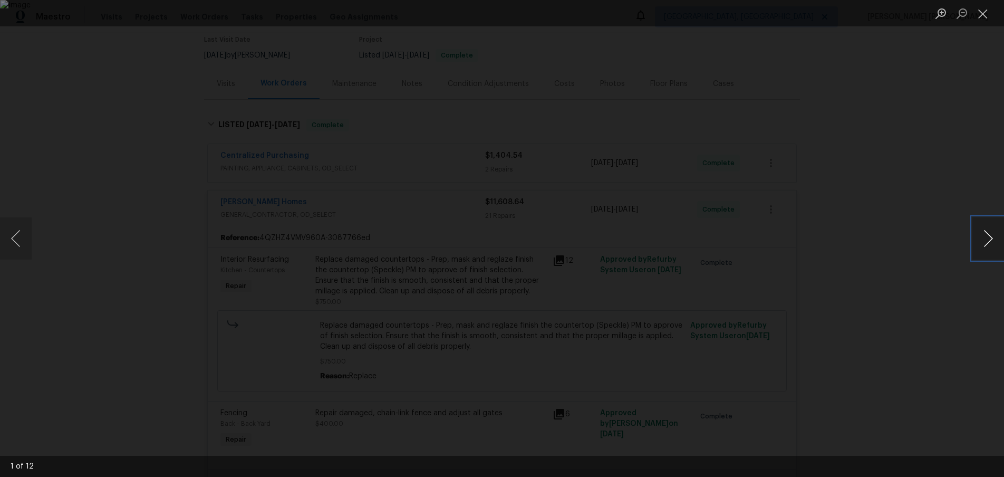
click at [983, 257] on button "Next image" at bounding box center [988, 238] width 32 height 42
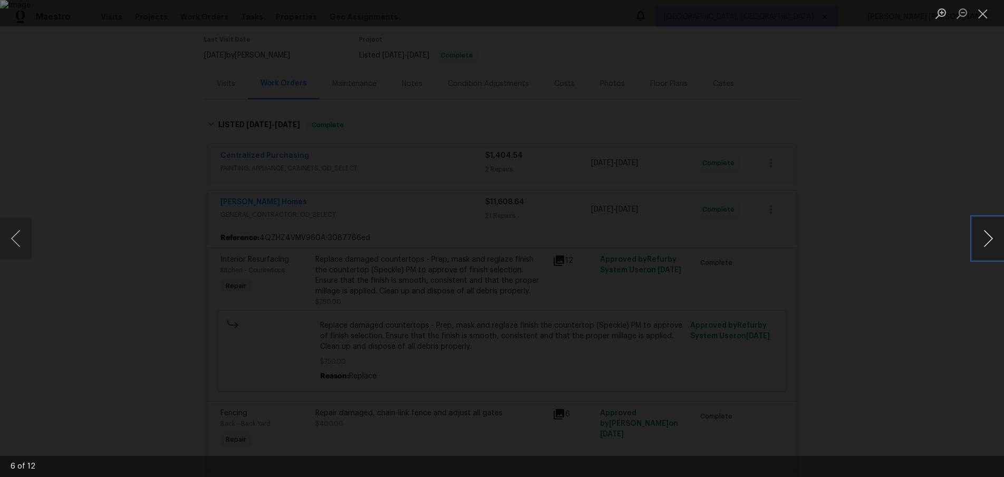
click at [983, 257] on button "Next image" at bounding box center [988, 238] width 32 height 42
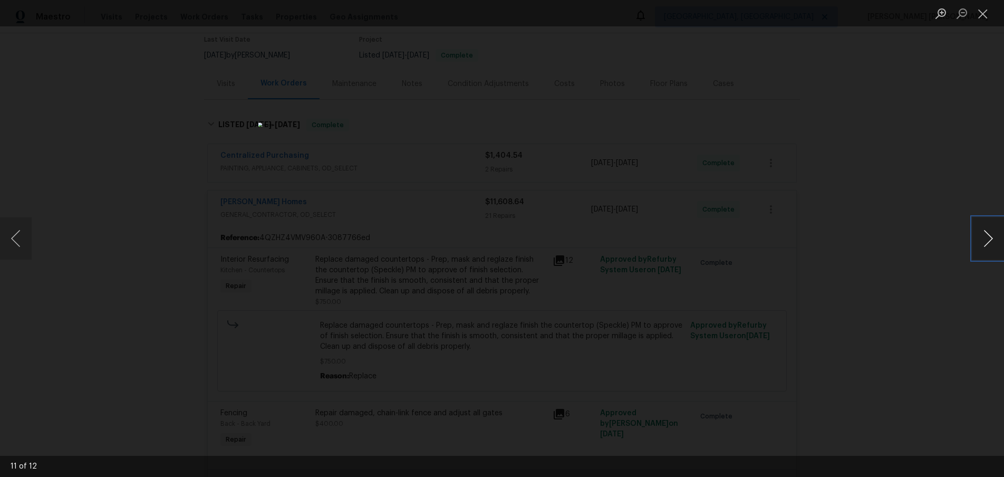
click at [982, 246] on button "Next image" at bounding box center [988, 238] width 32 height 42
drag, startPoint x: 920, startPoint y: 361, endPoint x: 930, endPoint y: 363, distance: 10.1
click at [920, 361] on div "Lightbox" at bounding box center [502, 238] width 1004 height 477
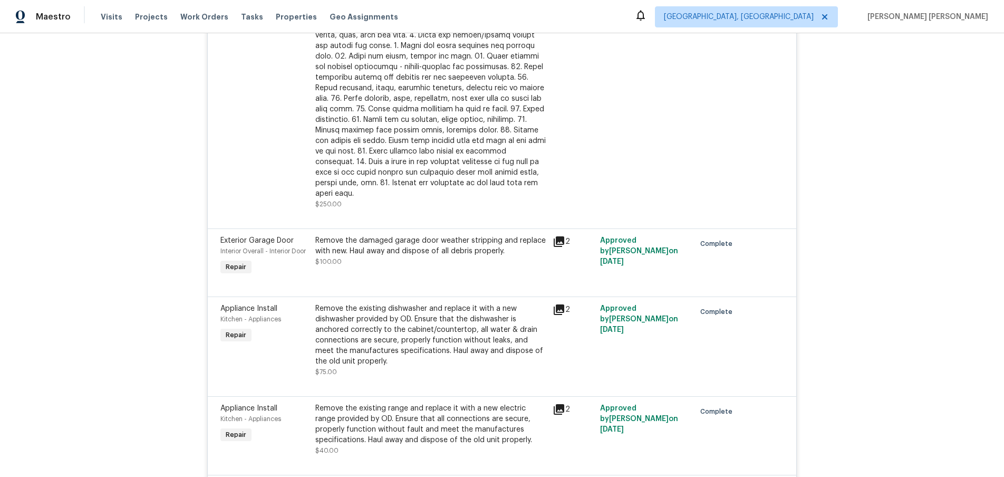
scroll to position [1539, 0]
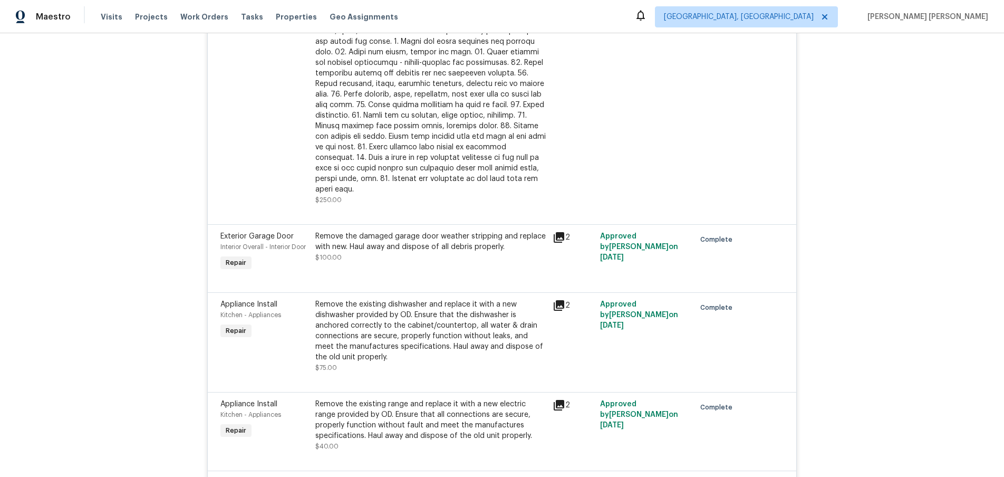
click at [556, 300] on icon at bounding box center [559, 305] width 11 height 11
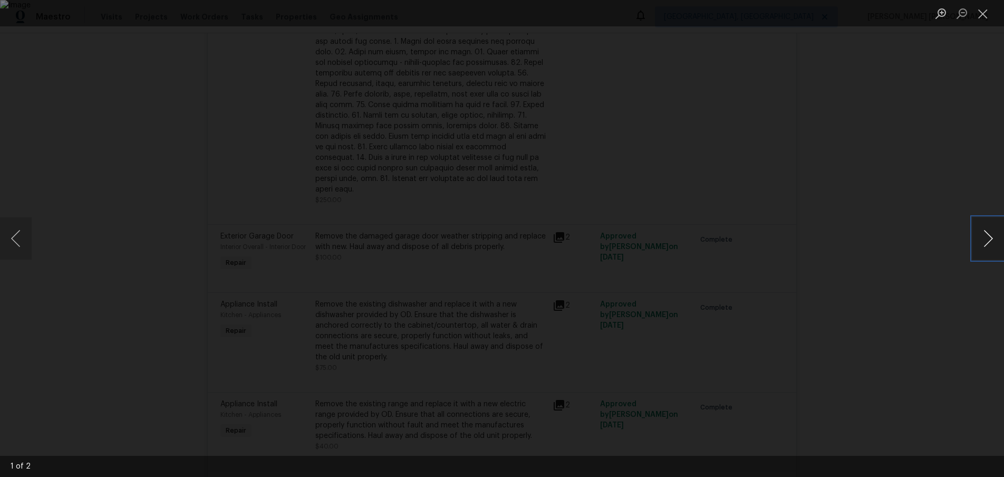
click at [984, 238] on button "Next image" at bounding box center [988, 238] width 32 height 42
click at [925, 302] on div "Lightbox" at bounding box center [502, 238] width 1004 height 477
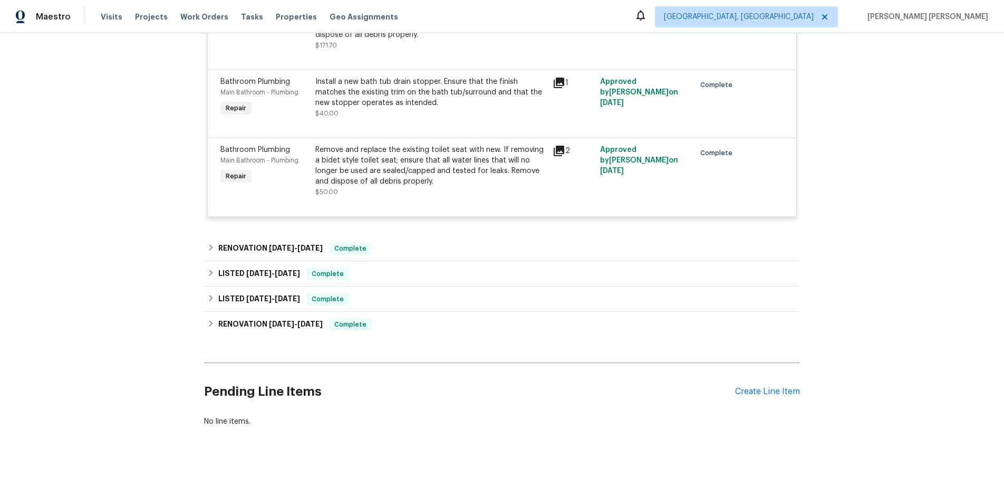
scroll to position [2177, 0]
click at [763, 385] on div "Create Line Item" at bounding box center [767, 390] width 65 height 10
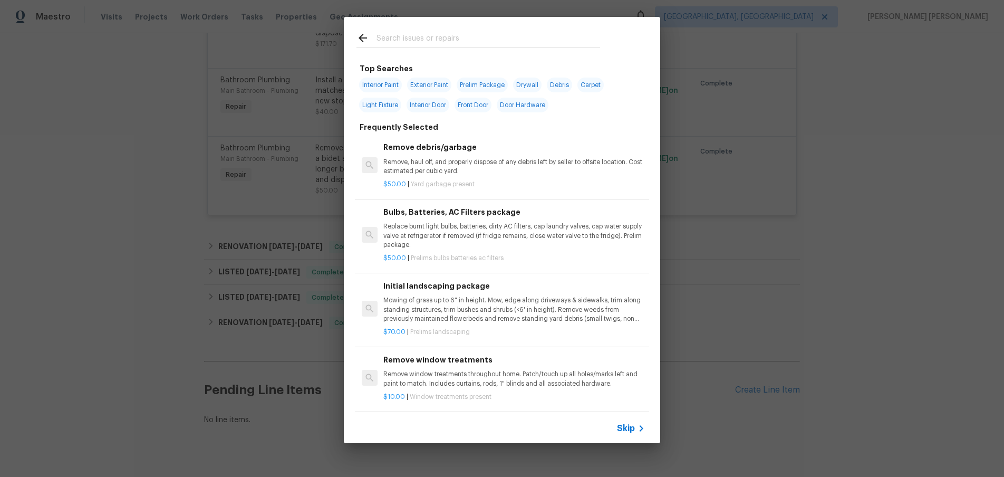
click at [630, 427] on span "Skip" at bounding box center [626, 428] width 18 height 11
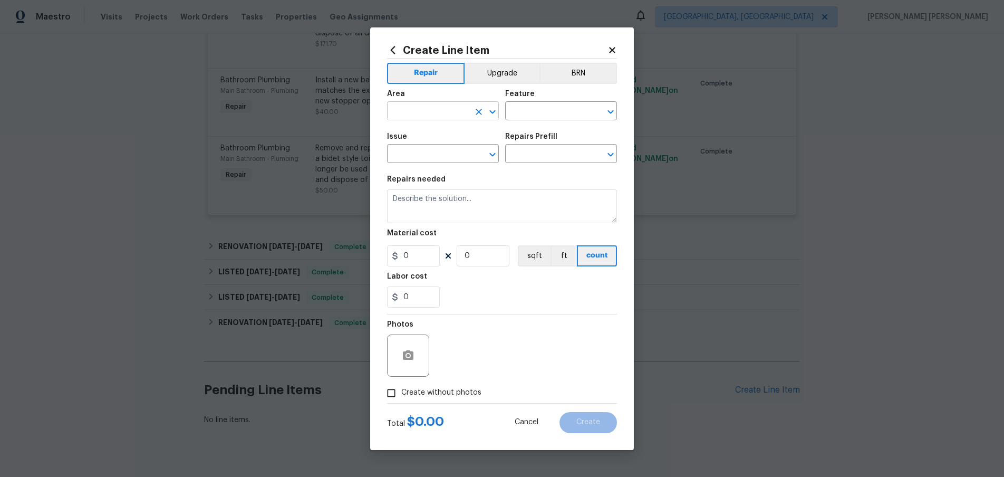
click at [451, 112] on input "text" at bounding box center [428, 112] width 82 height 16
click at [450, 135] on li "Bathroom" at bounding box center [443, 135] width 112 height 17
type input "Bathroom"
click at [559, 111] on input "text" at bounding box center [546, 112] width 82 height 16
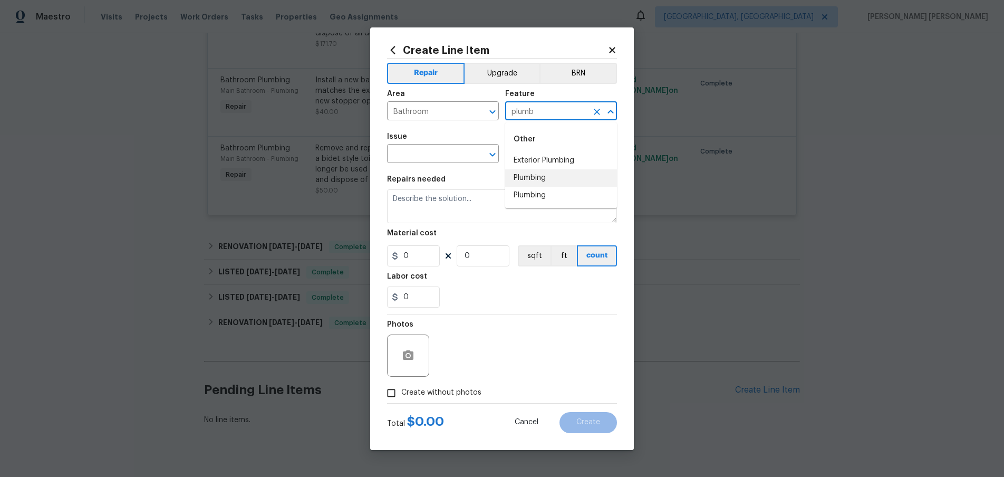
click at [537, 177] on li "Plumbing" at bounding box center [561, 177] width 112 height 17
type input "Plumbing"
click at [423, 153] on input "text" at bounding box center [428, 155] width 82 height 16
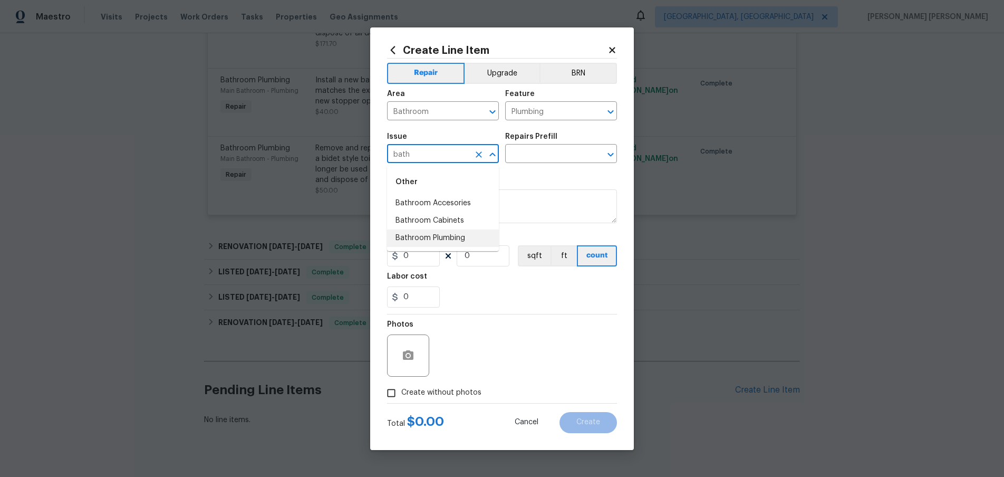
click at [465, 230] on li "Bathroom Plumbing" at bounding box center [443, 237] width 112 height 17
click at [555, 160] on input "text" at bounding box center [546, 155] width 82 height 16
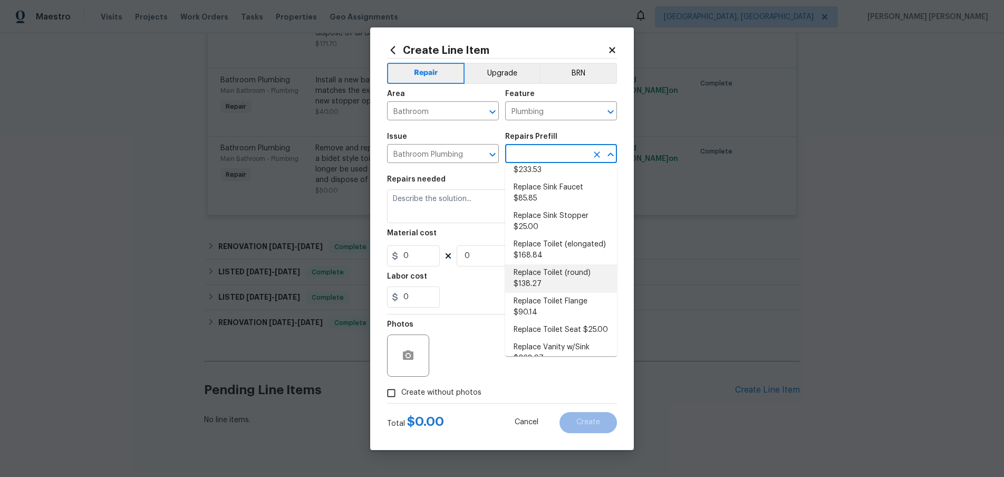
scroll to position [537, 0]
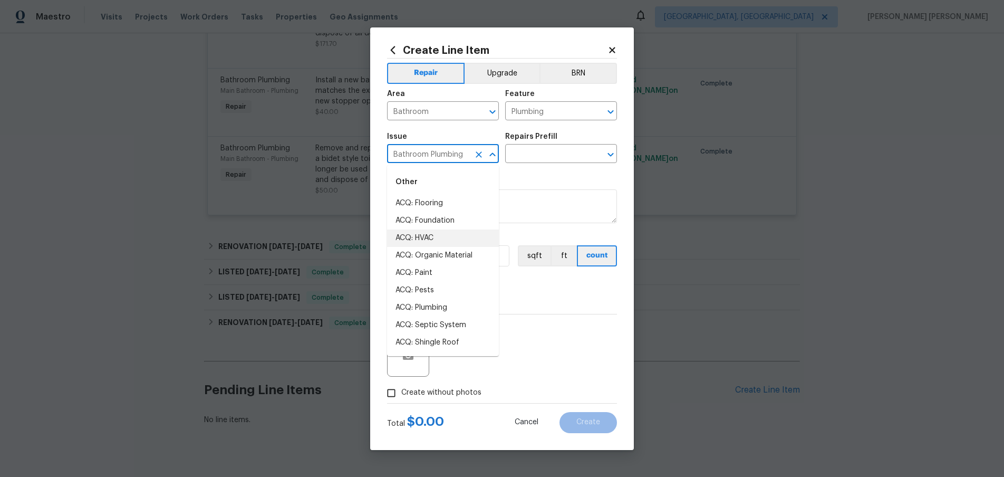
click at [465, 149] on input "Bathroom Plumbing" at bounding box center [428, 155] width 82 height 16
click at [469, 215] on li "General Plumbing" at bounding box center [443, 220] width 112 height 17
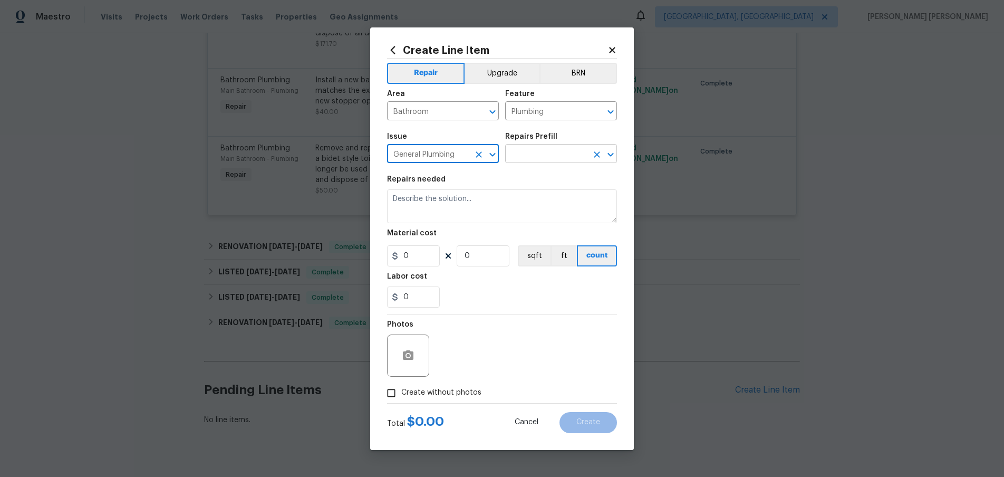
type input "General Plumbing"
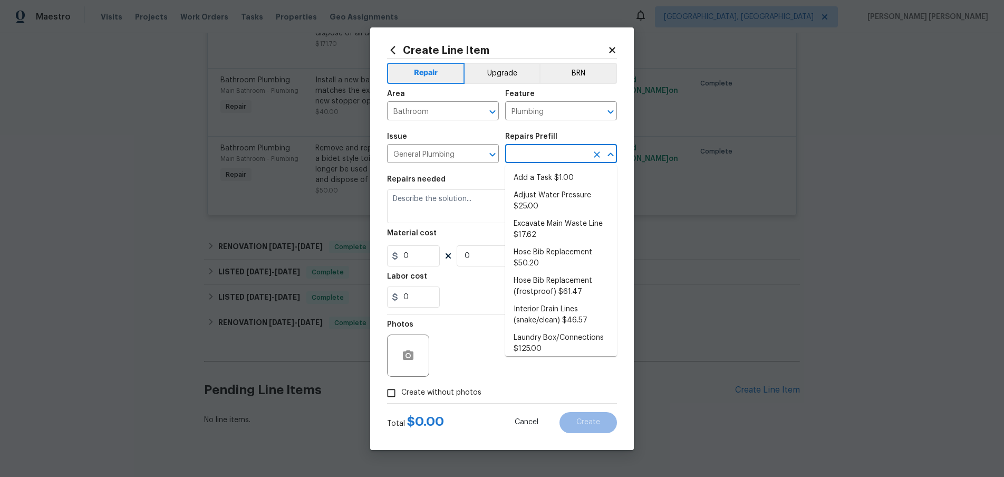
click at [540, 153] on input "text" at bounding box center [546, 155] width 82 height 16
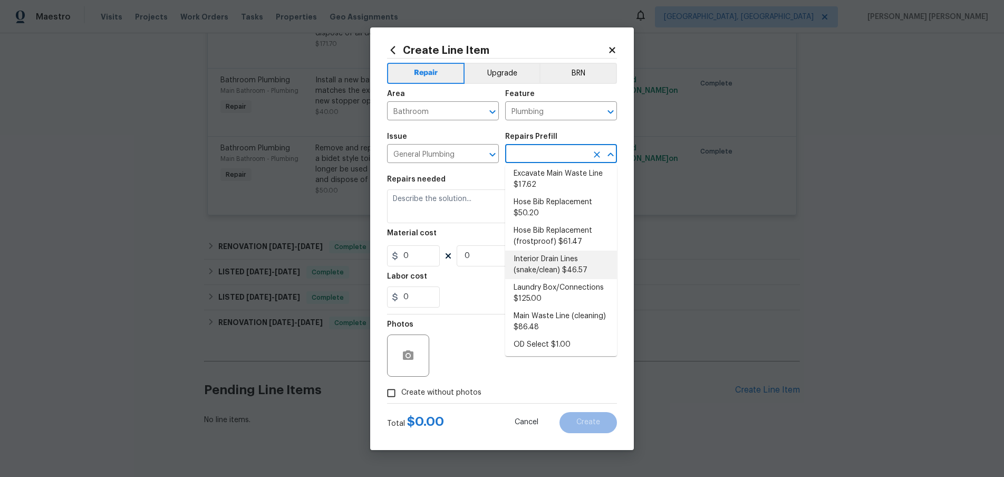
scroll to position [57, 0]
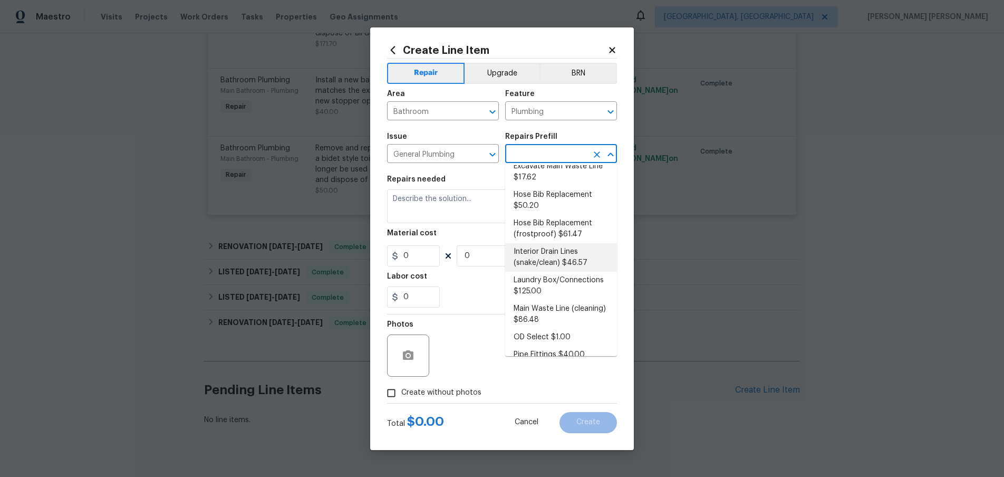
click at [559, 261] on li "Interior Drain Lines (snake/clean) $46.57" at bounding box center [561, 257] width 112 height 28
type textarea "Clear any/all interior drain/waste lines utilizing a "snake" tool. Ensure that …"
type input "1"
type input "Interior Drain Lines (snake/clean) $46.57"
type input "46.57"
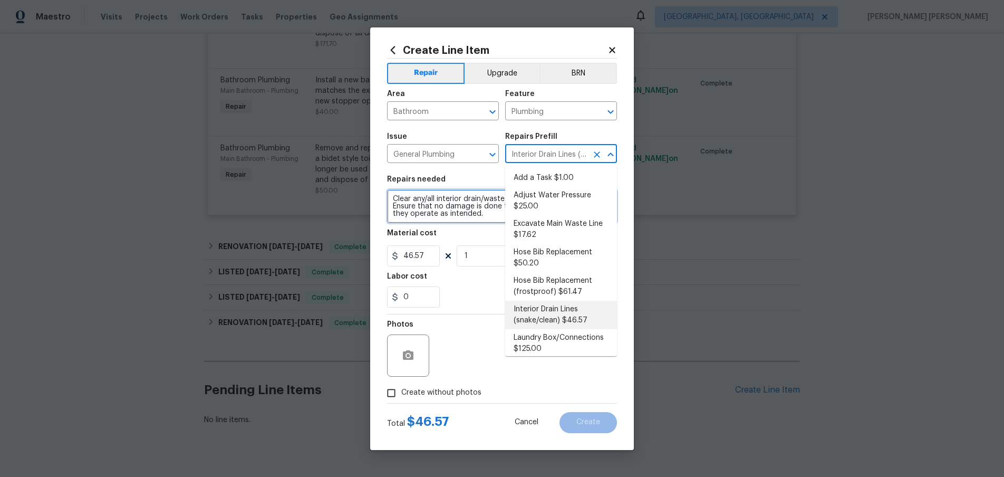
click at [393, 198] on textarea "Clear any/all interior drain/waste lines utilizing a "snake" tool. Ensure that …" at bounding box center [502, 206] width 230 height 34
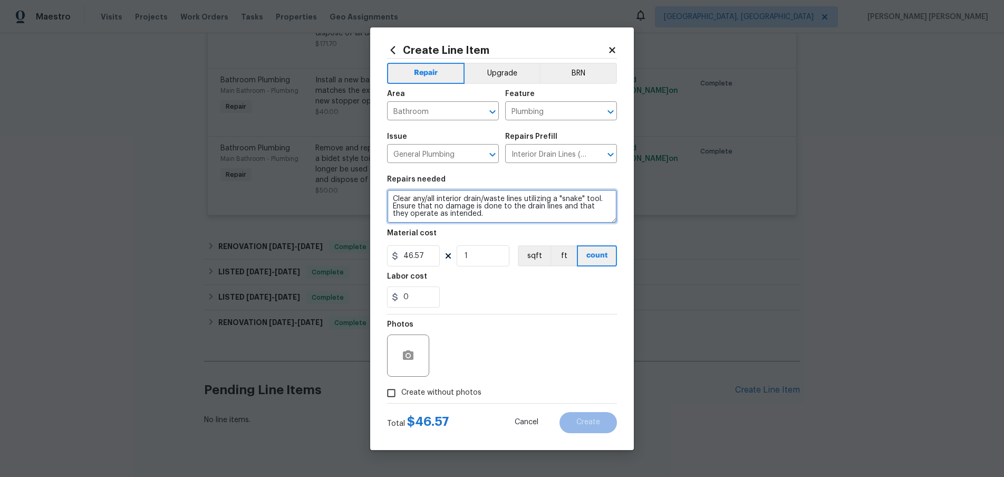
drag, startPoint x: 393, startPoint y: 198, endPoint x: 491, endPoint y: 219, distance: 100.9
click at [491, 219] on textarea "Clear any/all interior drain/waste lines utilizing a "snake" tool. Ensure that …" at bounding box center [502, 206] width 230 height 34
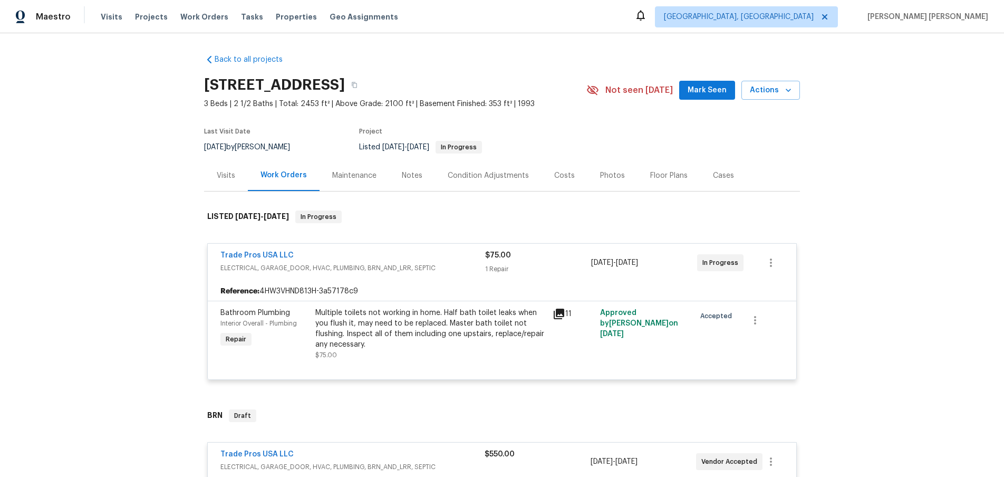
scroll to position [65, 0]
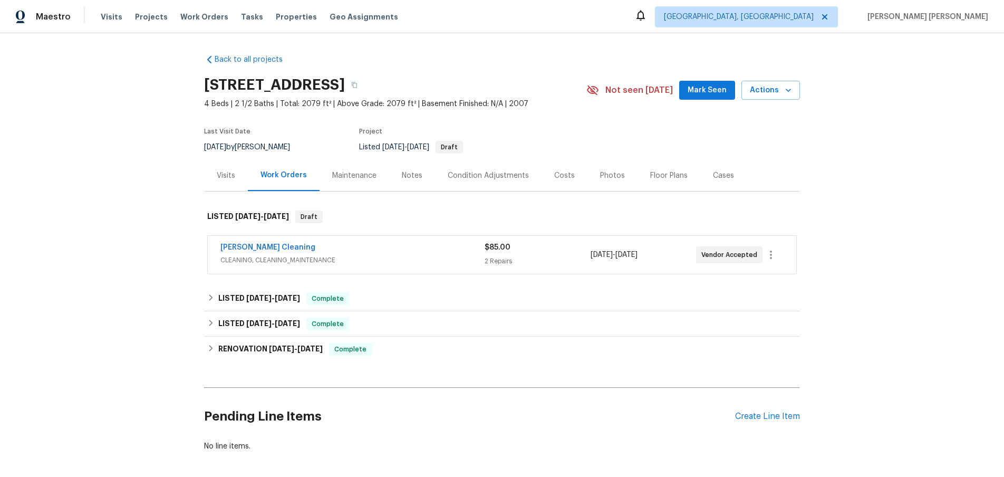
click at [382, 250] on div "[PERSON_NAME] Cleaning" at bounding box center [352, 248] width 264 height 13
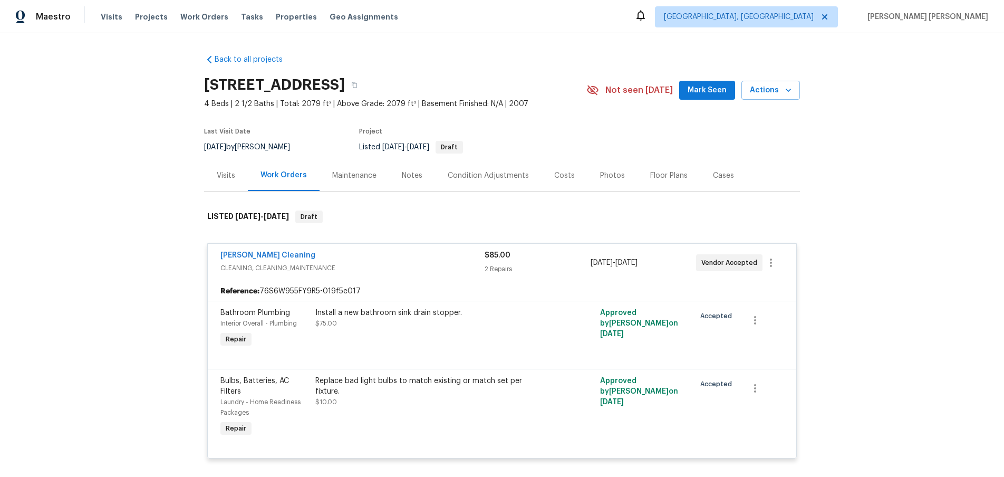
click at [228, 179] on div "Visits" at bounding box center [226, 175] width 18 height 11
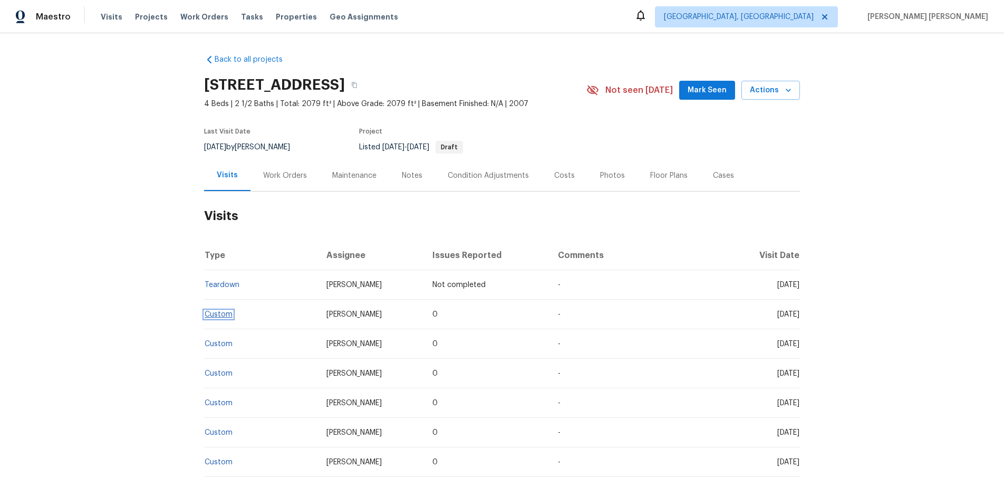
click at [217, 315] on link "Custom" at bounding box center [219, 313] width 28 height 7
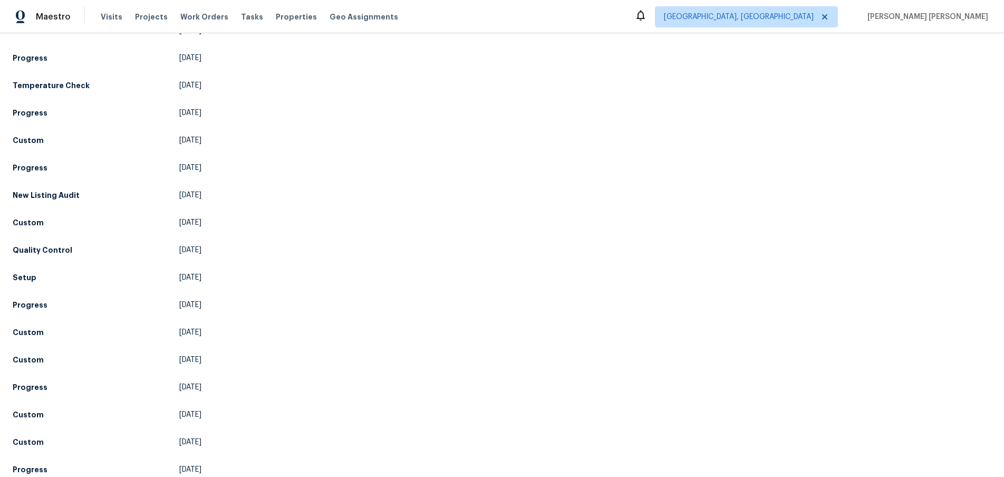
scroll to position [586, 0]
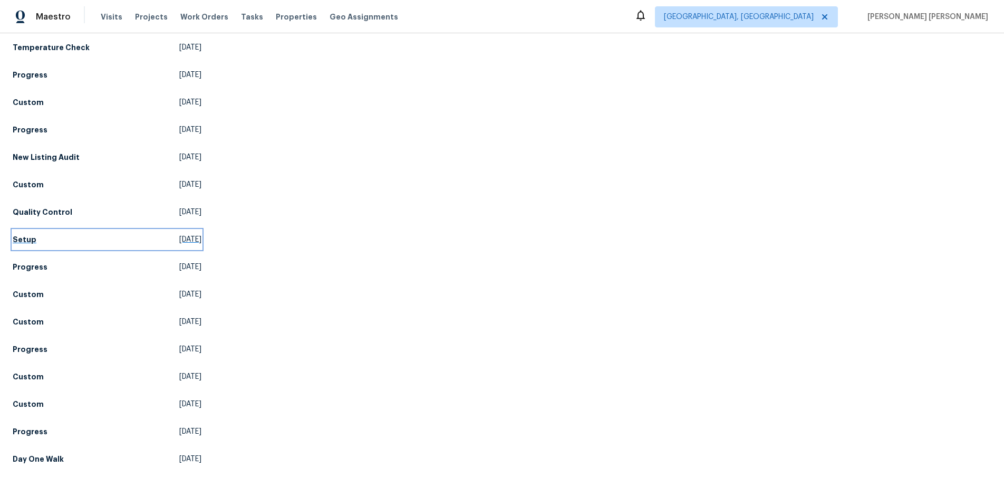
click at [26, 241] on h5 "Setup" at bounding box center [25, 239] width 24 height 11
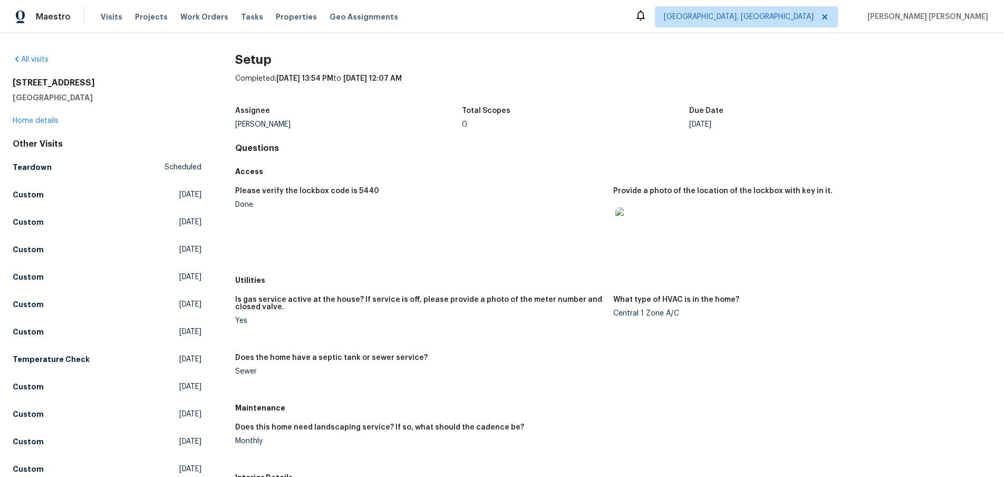
click at [636, 230] on img at bounding box center [632, 224] width 34 height 34
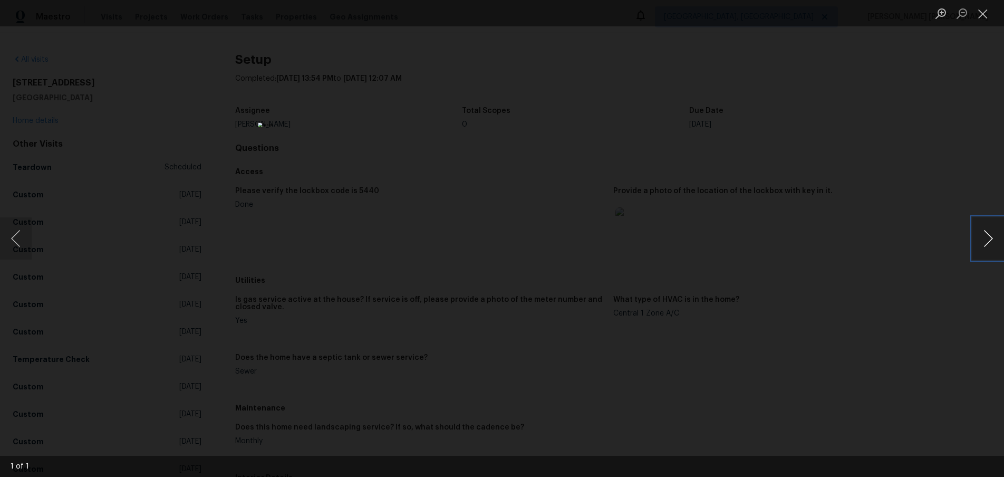
click at [985, 237] on button "Next image" at bounding box center [988, 238] width 32 height 42
click at [903, 307] on div "Lightbox" at bounding box center [502, 238] width 1004 height 477
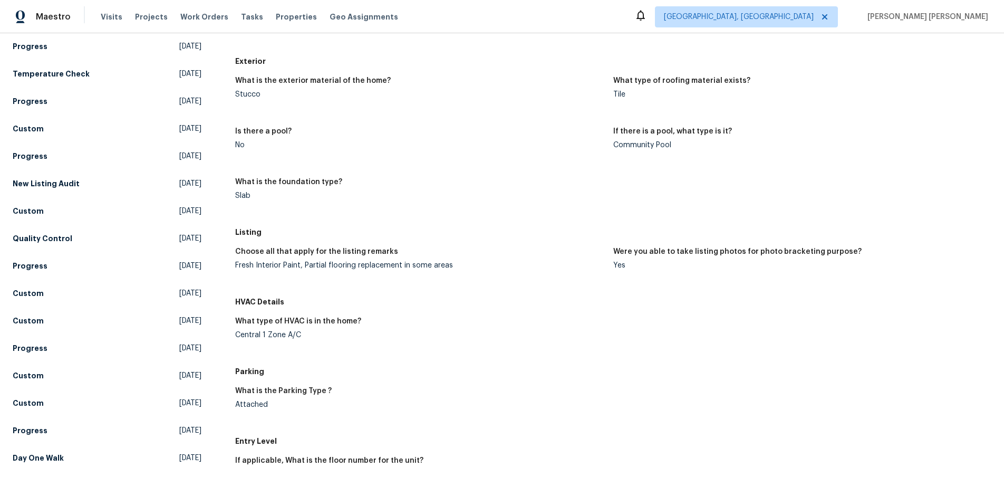
scroll to position [583, 0]
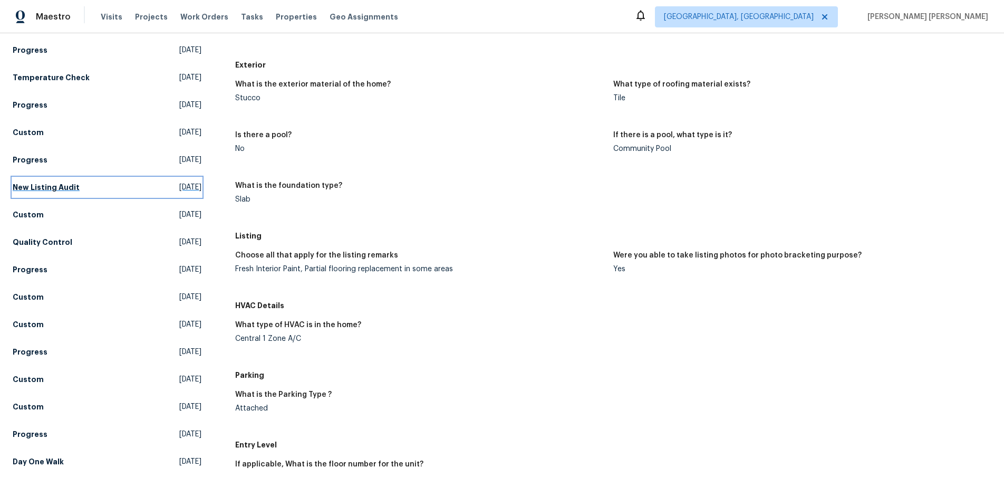
click at [54, 189] on h5 "New Listing Audit" at bounding box center [46, 187] width 67 height 11
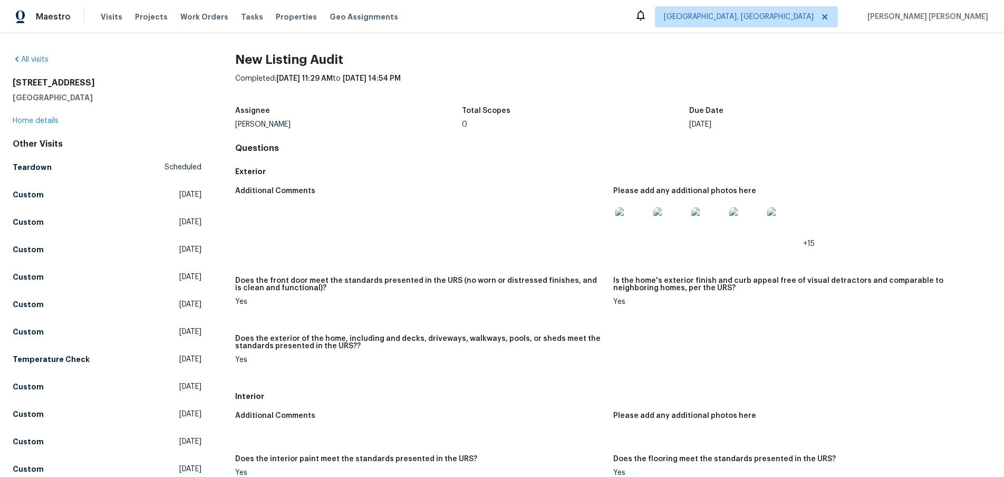
click at [668, 230] on img at bounding box center [670, 224] width 34 height 34
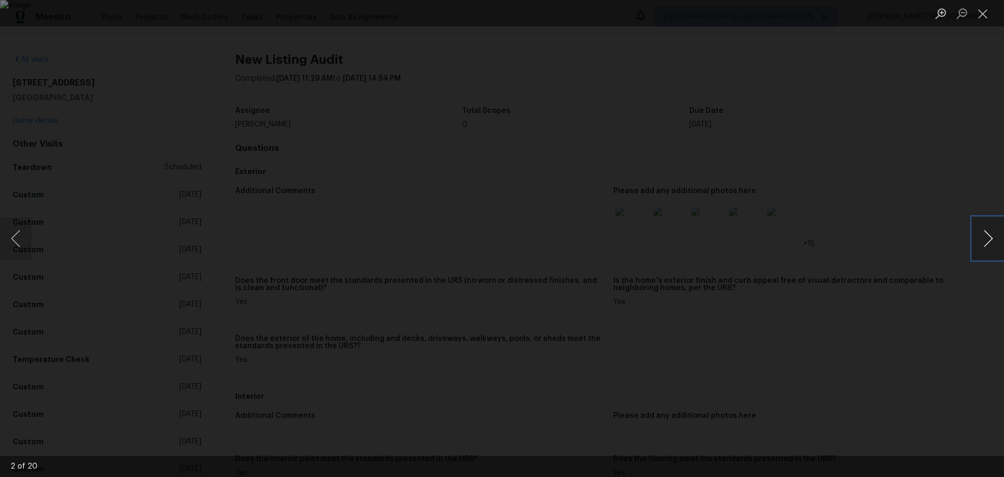
click at [990, 250] on button "Next image" at bounding box center [988, 238] width 32 height 42
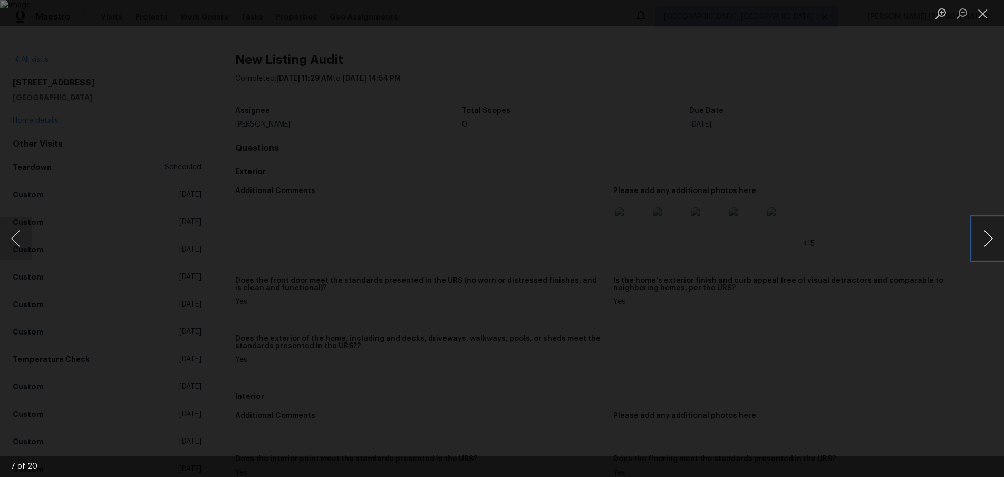
click at [990, 250] on button "Next image" at bounding box center [988, 238] width 32 height 42
click at [977, 247] on button "Next image" at bounding box center [988, 238] width 32 height 42
click at [29, 242] on button "Previous image" at bounding box center [16, 238] width 32 height 42
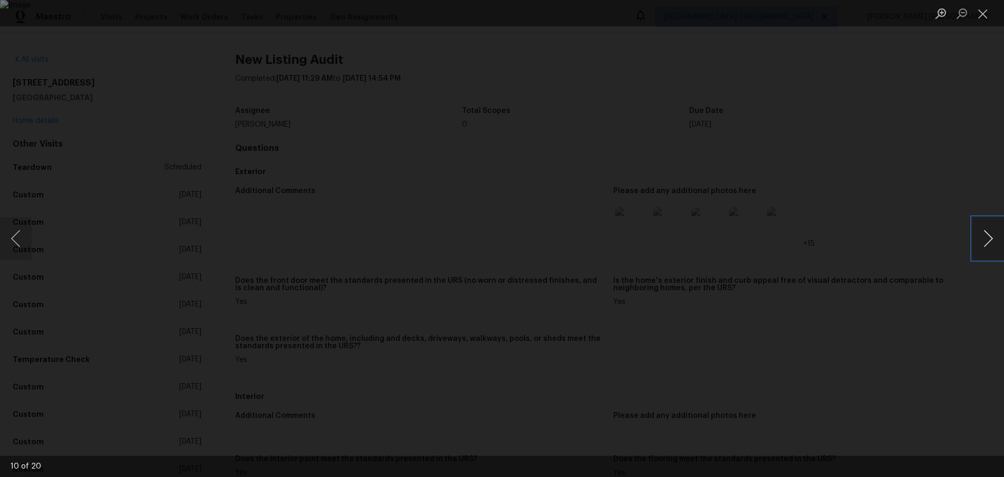
click at [984, 242] on button "Next image" at bounding box center [988, 238] width 32 height 42
click at [983, 242] on button "Next image" at bounding box center [988, 238] width 32 height 42
click at [983, 250] on button "Next image" at bounding box center [988, 238] width 32 height 42
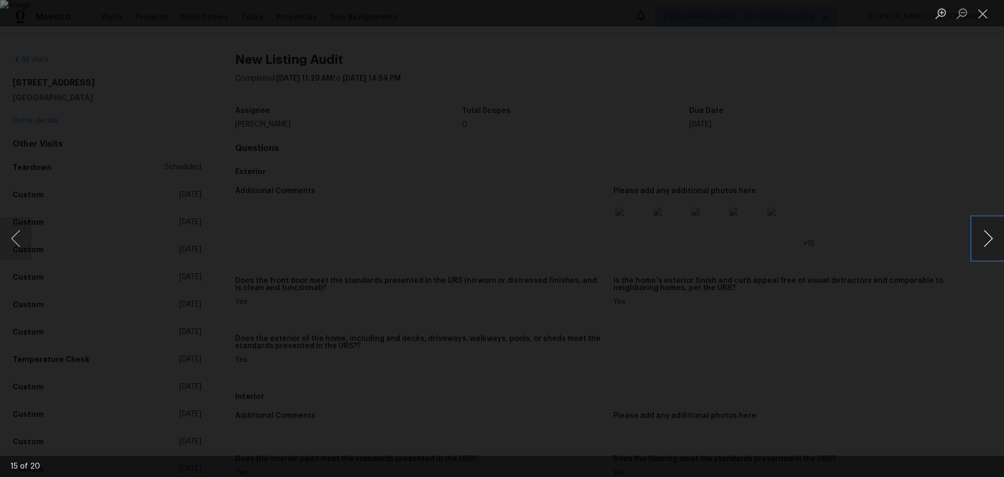
click at [983, 250] on button "Next image" at bounding box center [988, 238] width 32 height 42
click at [878, 341] on div "Lightbox" at bounding box center [502, 238] width 1004 height 477
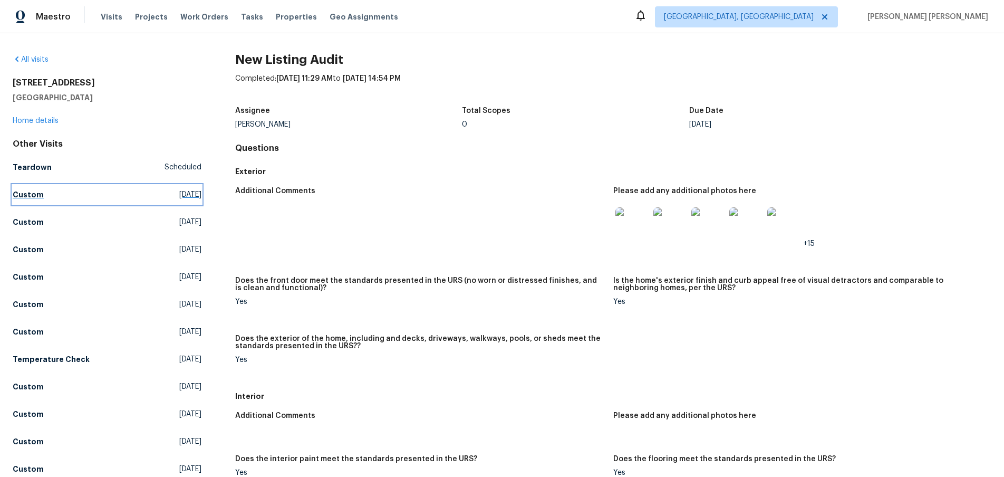
click at [34, 191] on h5 "Custom" at bounding box center [28, 194] width 31 height 11
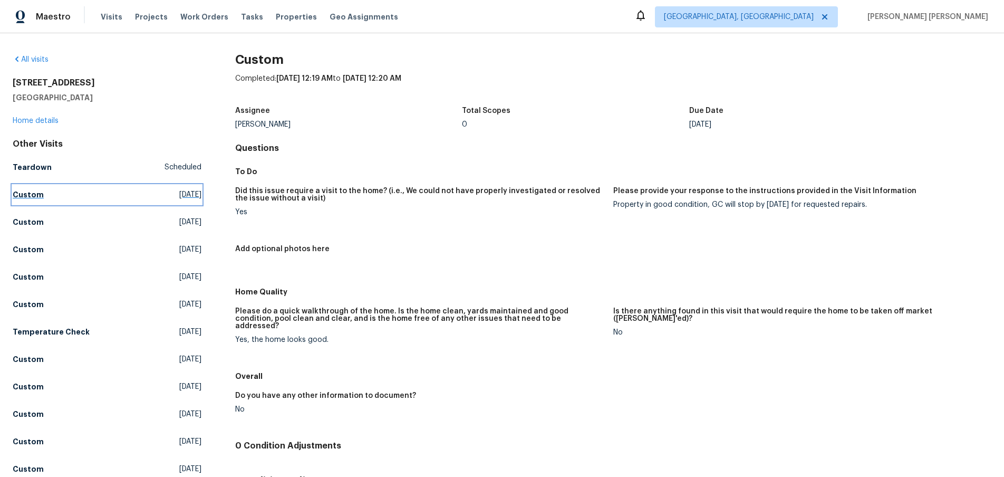
click at [28, 190] on h5 "Custom" at bounding box center [28, 194] width 31 height 11
drag, startPoint x: 115, startPoint y: 85, endPoint x: 5, endPoint y: 83, distance: 110.2
click at [5, 83] on div "All visits [STREET_ADDRESS] Home details Other Visits Teardown Scheduled Custom…" at bounding box center [502, 254] width 1004 height 443
copy h2 "[STREET_ADDRESS]"
